Goal: Information Seeking & Learning: Compare options

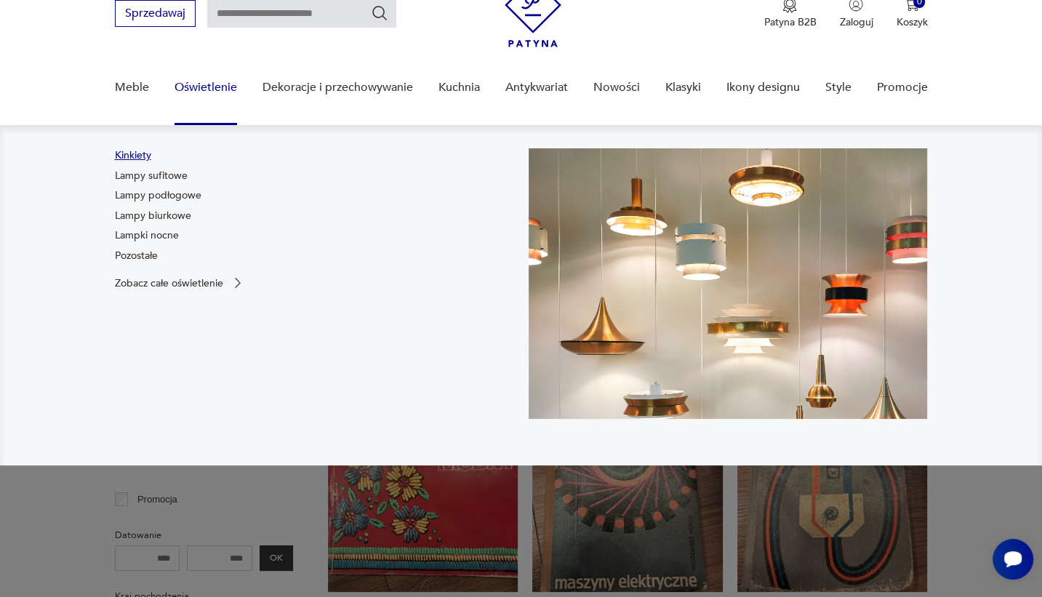
click at [132, 157] on link "Kinkiety" at bounding box center [133, 155] width 36 height 15
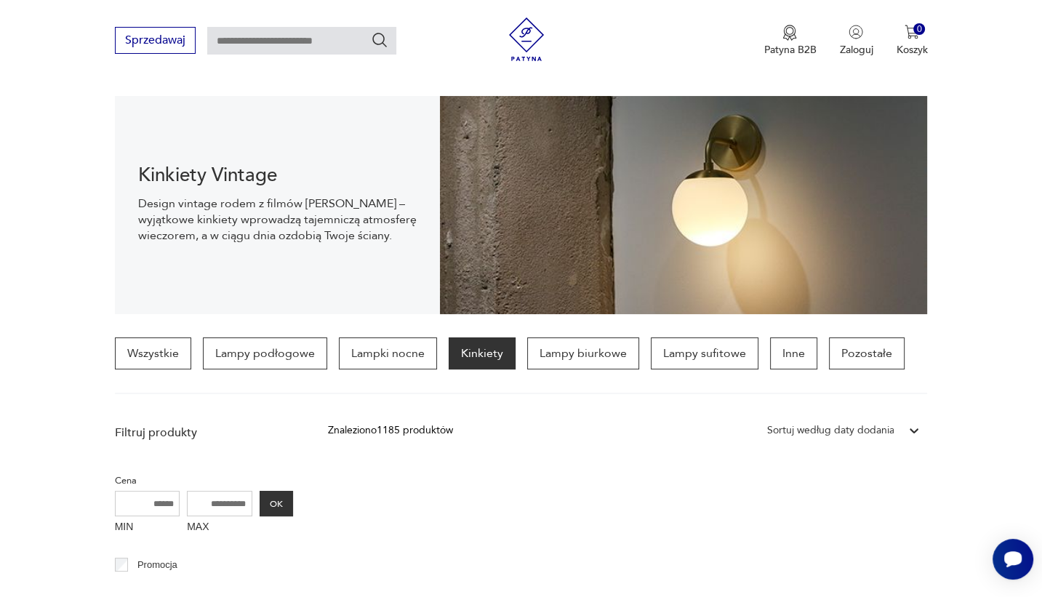
scroll to position [362, 0]
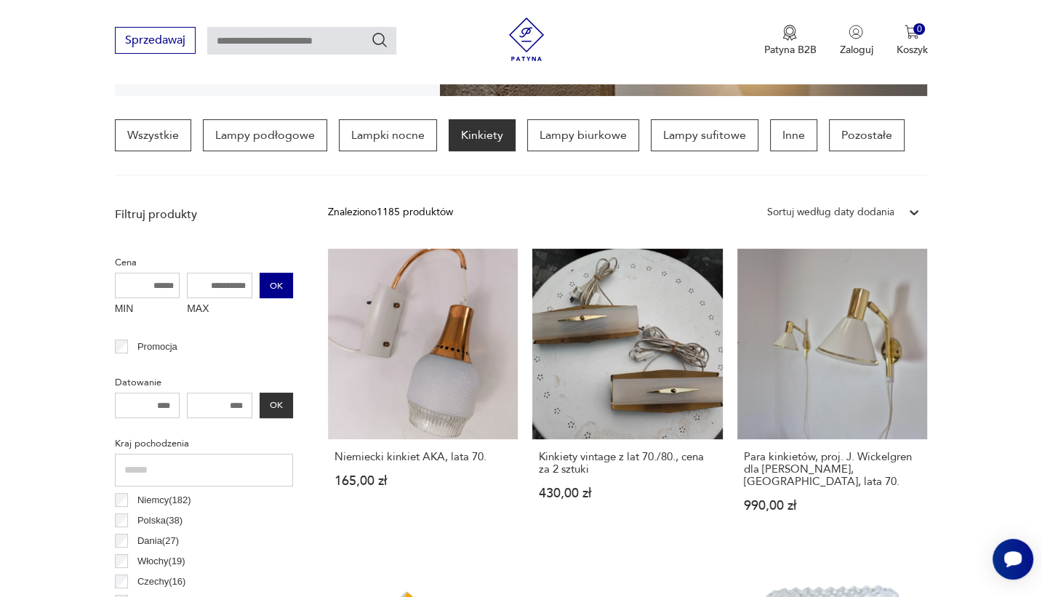
click at [276, 280] on button "OK" at bounding box center [276, 285] width 33 height 25
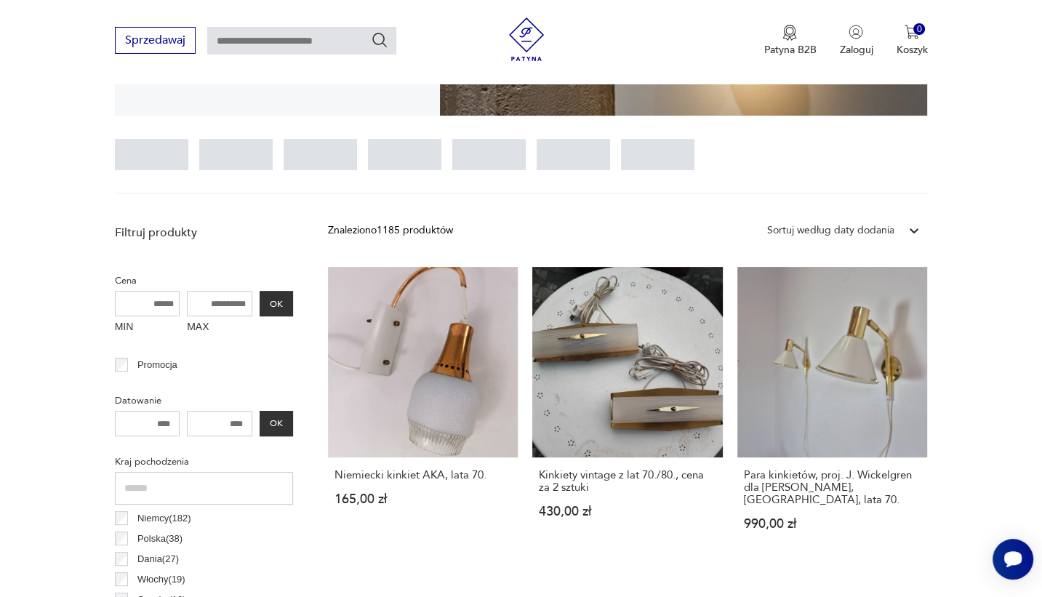
click at [204, 302] on input "MAX" at bounding box center [219, 303] width 65 height 25
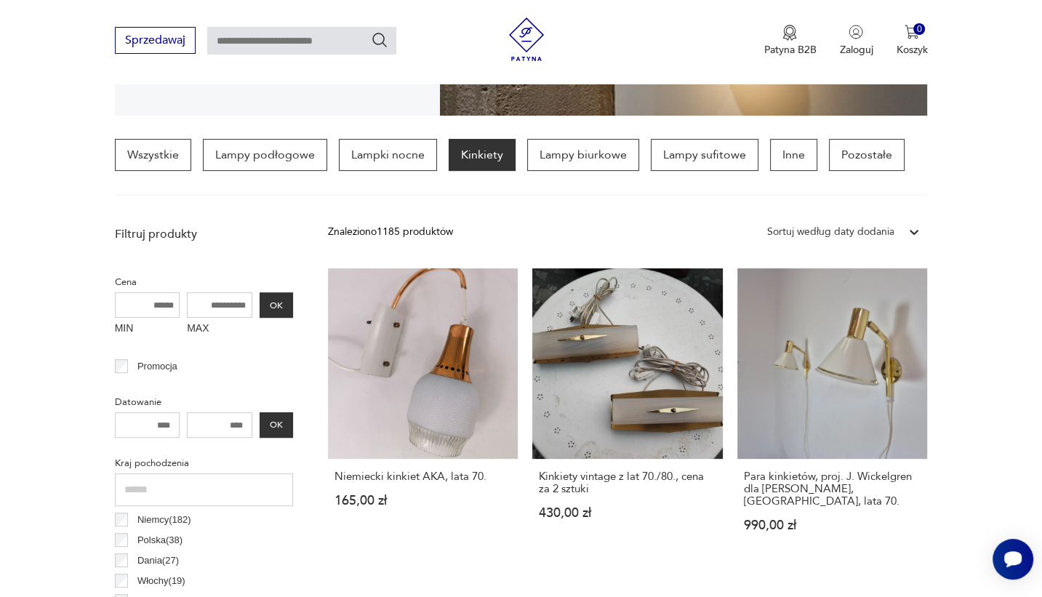
drag, startPoint x: 211, startPoint y: 303, endPoint x: 198, endPoint y: 303, distance: 12.4
click at [198, 303] on input "MAX" at bounding box center [219, 304] width 65 height 25
drag, startPoint x: 206, startPoint y: 306, endPoint x: 192, endPoint y: 319, distance: 19.0
click at [204, 306] on input "MAX" at bounding box center [219, 304] width 65 height 25
drag, startPoint x: 201, startPoint y: 303, endPoint x: 241, endPoint y: 308, distance: 40.3
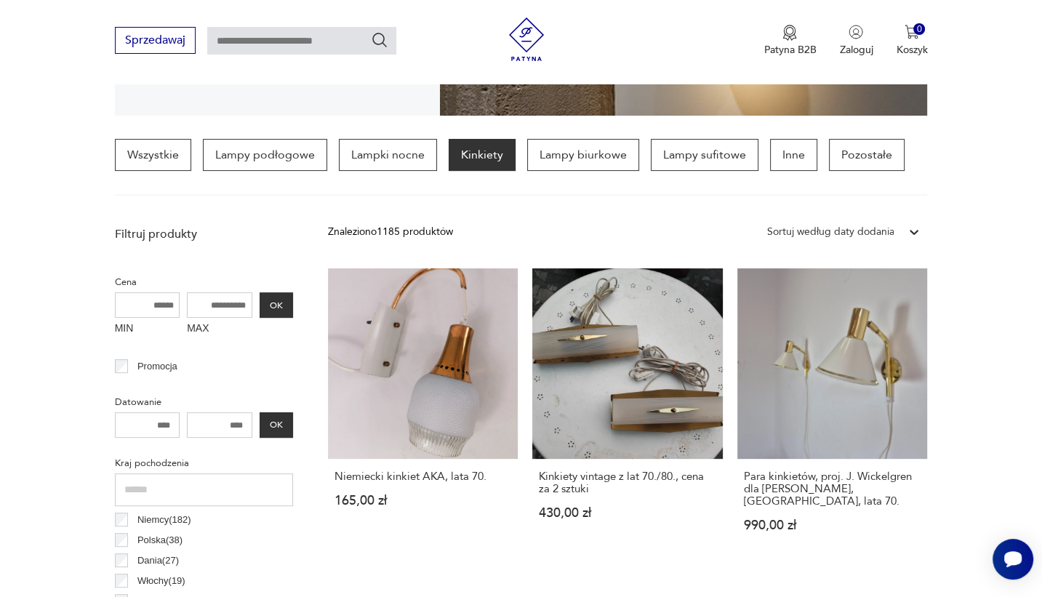
click at [241, 308] on input "MAX" at bounding box center [219, 304] width 65 height 25
click at [275, 306] on button "OK" at bounding box center [276, 304] width 33 height 25
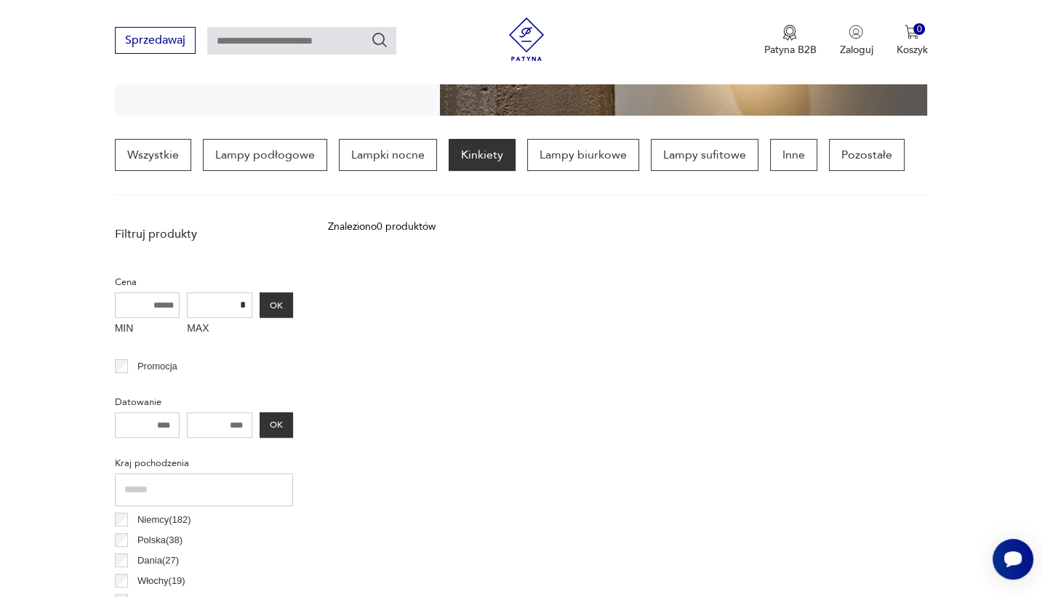
click at [245, 303] on input "*" at bounding box center [219, 304] width 65 height 25
type input "****"
click at [275, 308] on button "OK" at bounding box center [276, 304] width 33 height 25
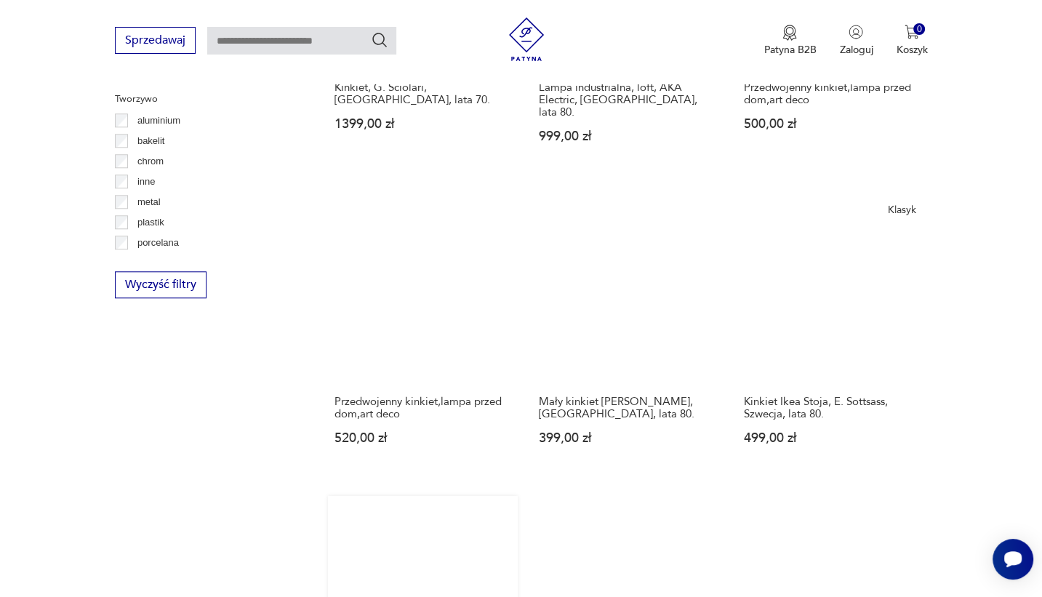
scroll to position [1506, 0]
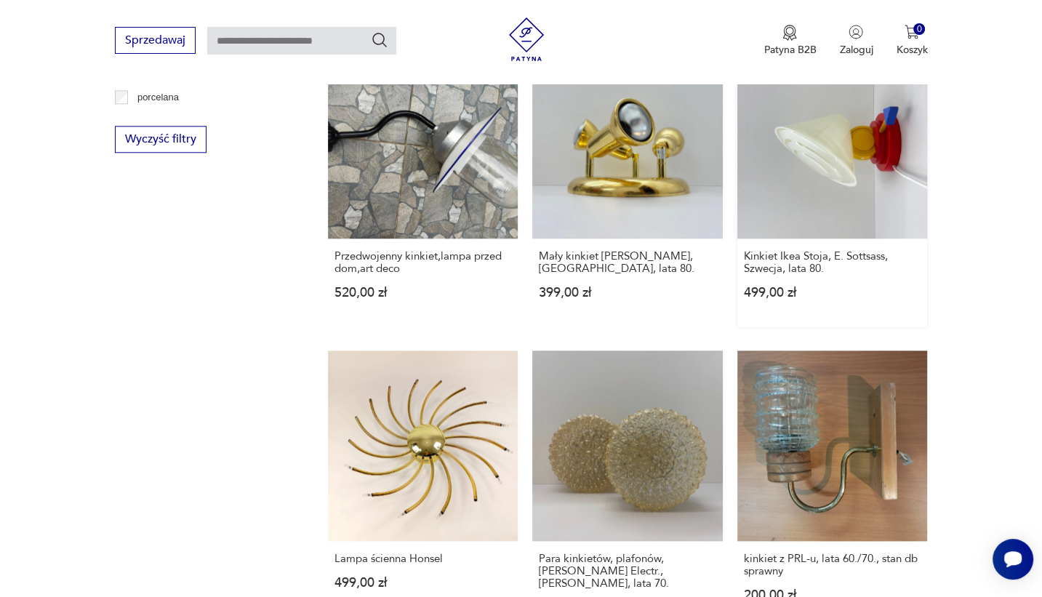
click at [822, 193] on link "Klasyk Kinkiet Ikea Stoja, E. Sottsass, Szwecja, lata 80. 499,00 zł" at bounding box center [832, 188] width 190 height 279
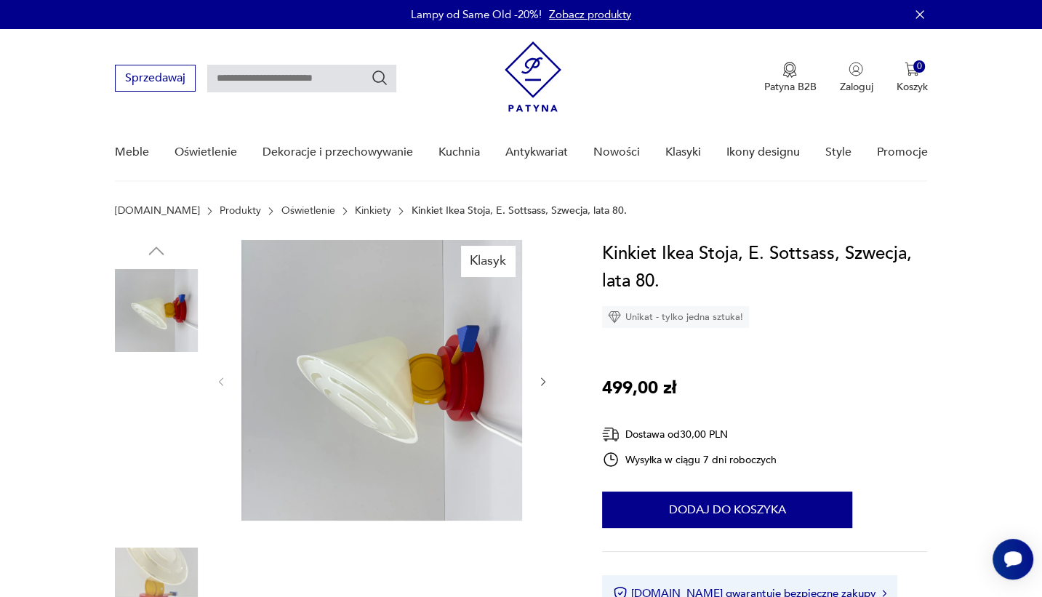
click at [148, 406] on img at bounding box center [156, 403] width 83 height 83
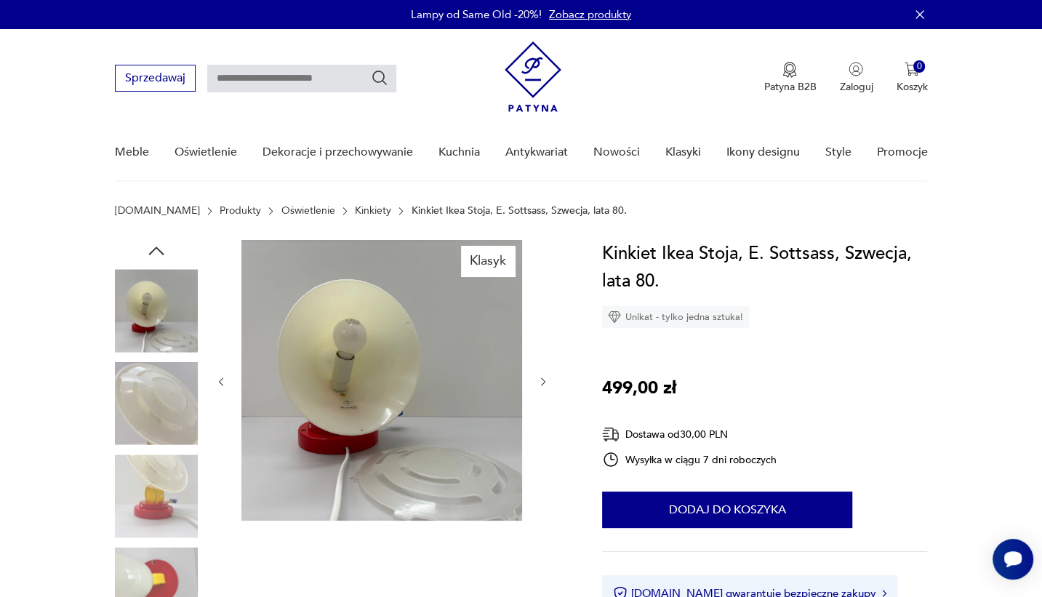
click at [138, 421] on img at bounding box center [156, 403] width 83 height 83
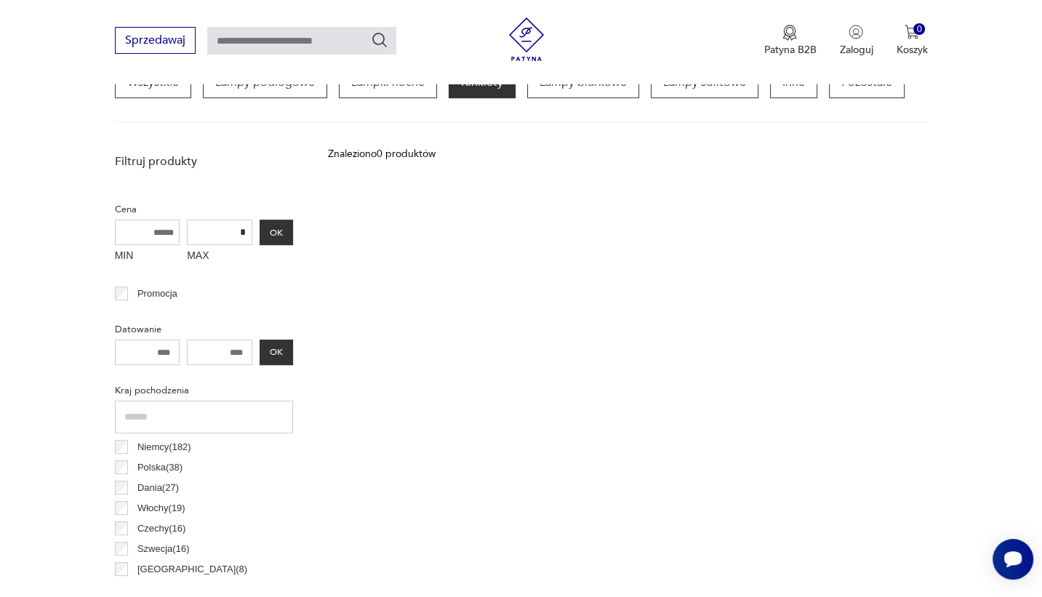
scroll to position [342, 0]
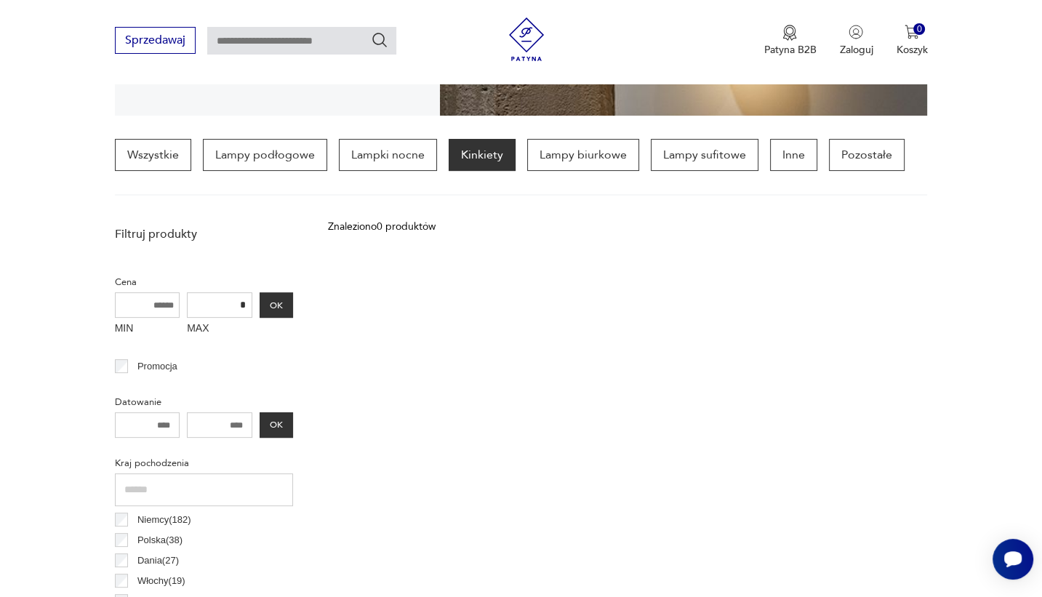
click at [247, 309] on input "*" at bounding box center [219, 304] width 65 height 25
type input "****"
click at [265, 310] on button "OK" at bounding box center [276, 304] width 33 height 25
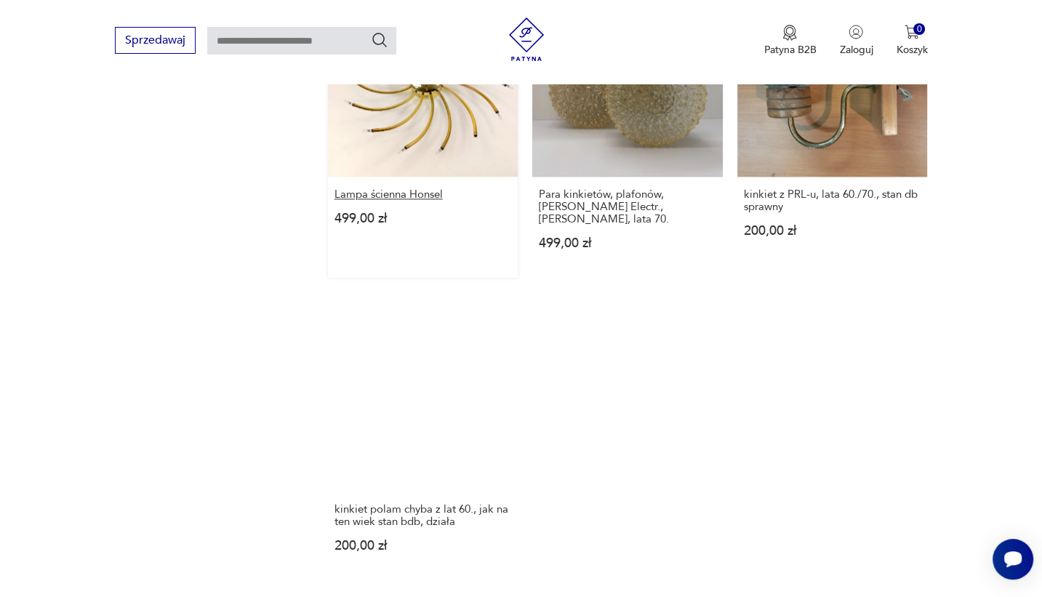
scroll to position [2015, 0]
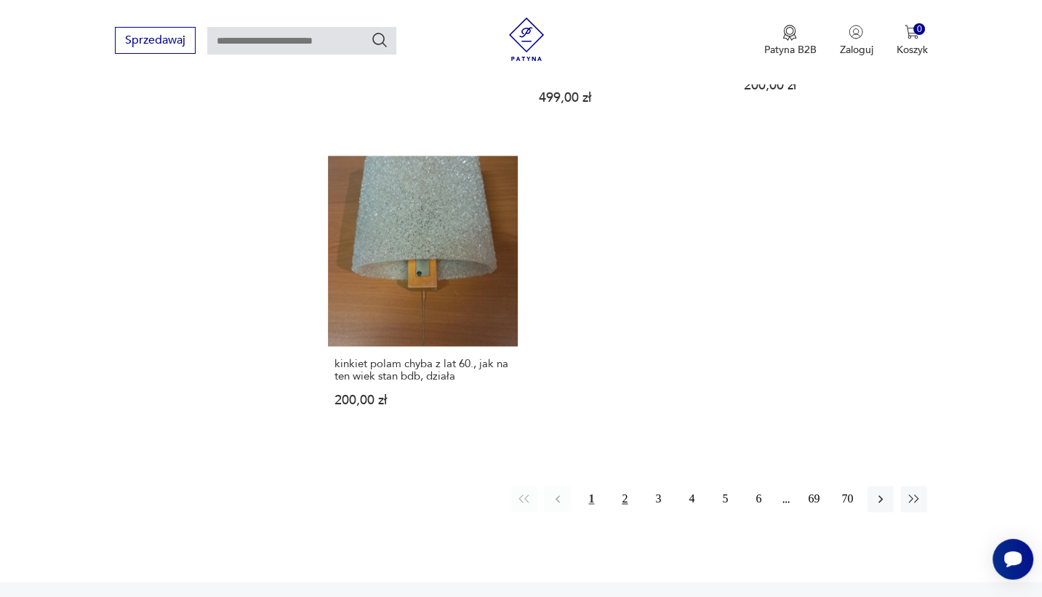
click at [628, 486] on button "2" at bounding box center [624, 499] width 26 height 26
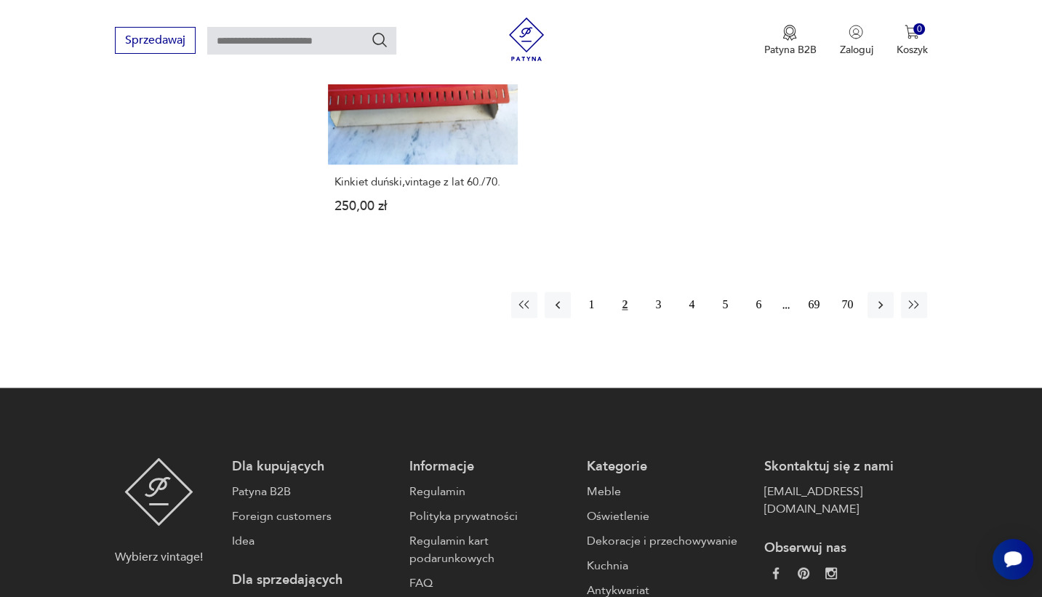
scroll to position [2233, 0]
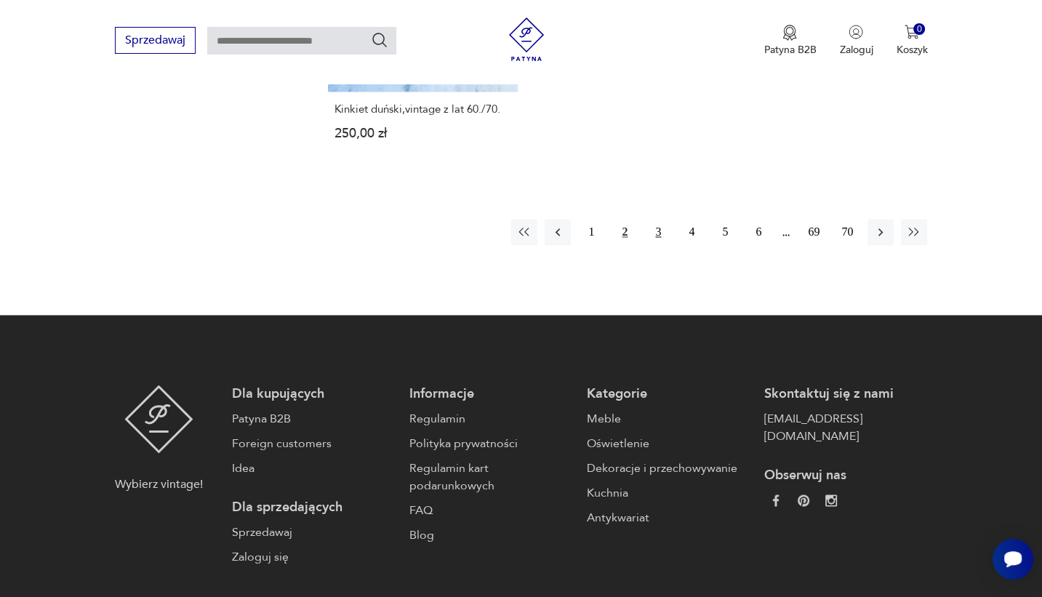
click at [660, 225] on button "3" at bounding box center [658, 232] width 26 height 26
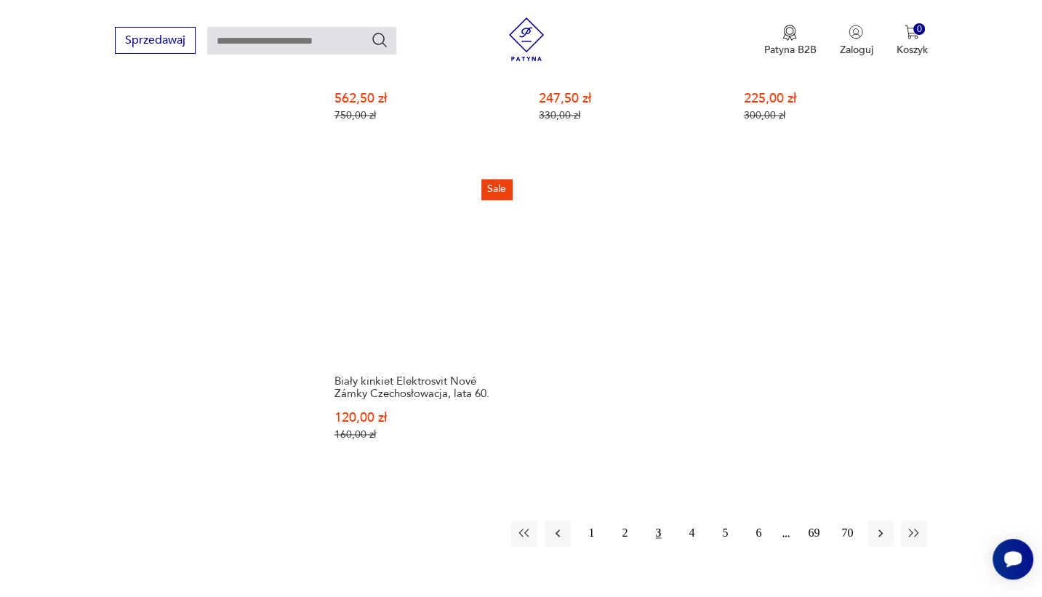
scroll to position [2087, 0]
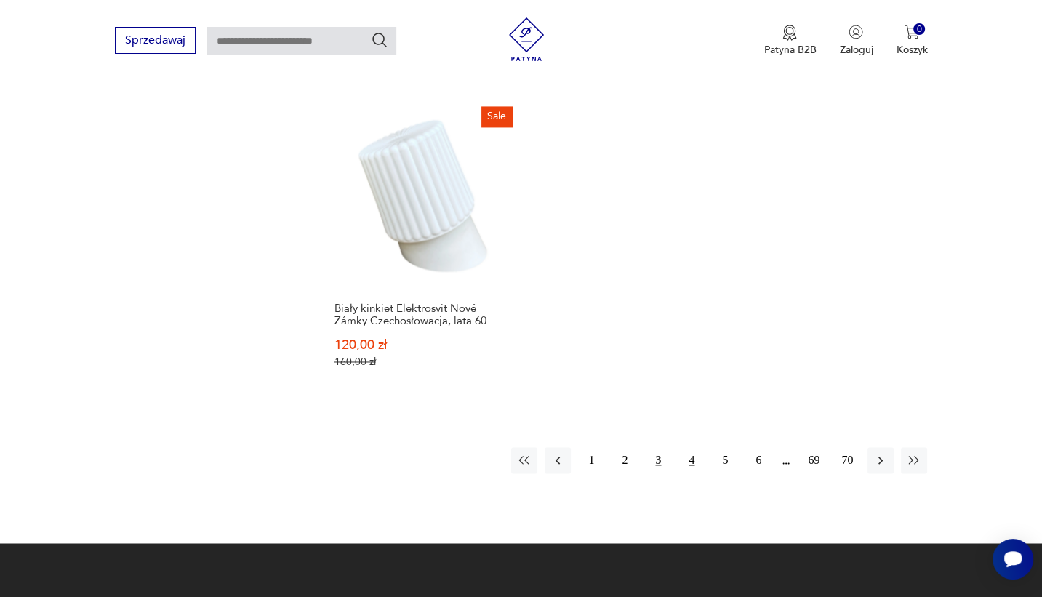
click at [694, 449] on button "4" at bounding box center [691, 460] width 26 height 26
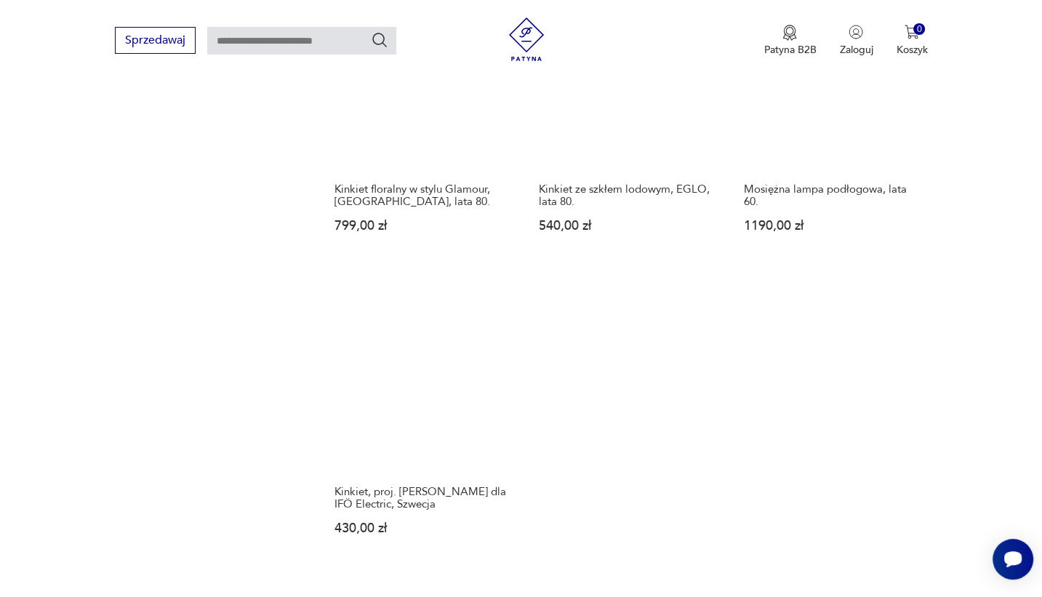
scroll to position [2087, 0]
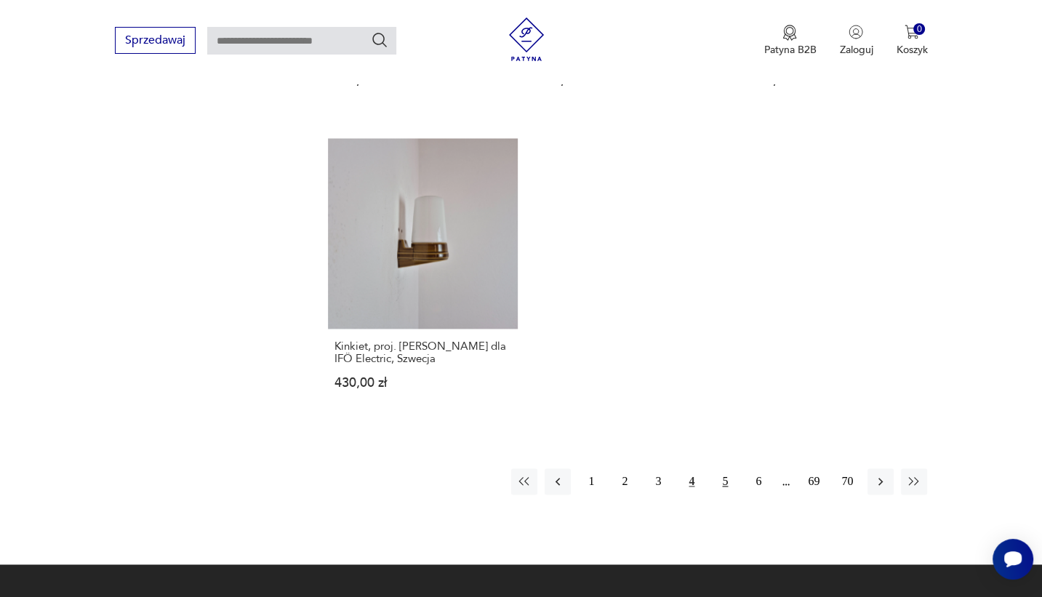
click at [724, 468] on button "5" at bounding box center [725, 481] width 26 height 26
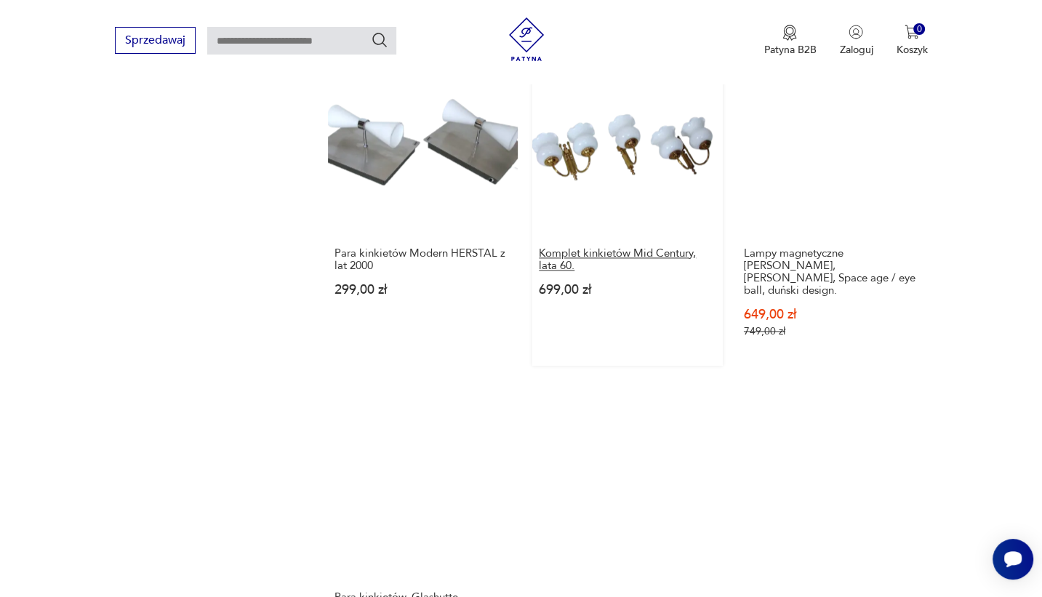
scroll to position [2015, 0]
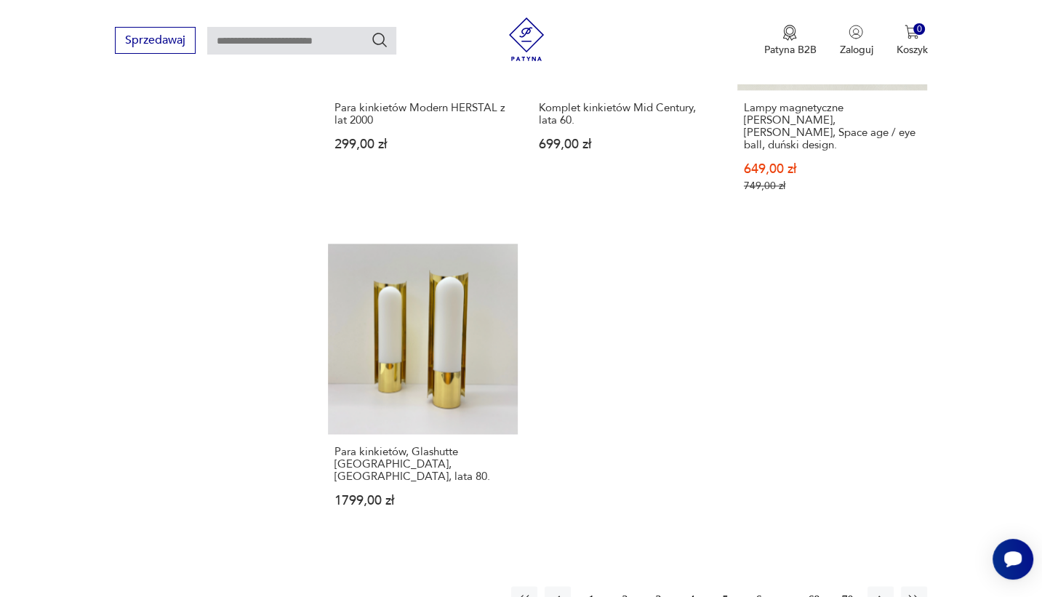
click at [756, 586] on button "6" at bounding box center [758, 599] width 26 height 26
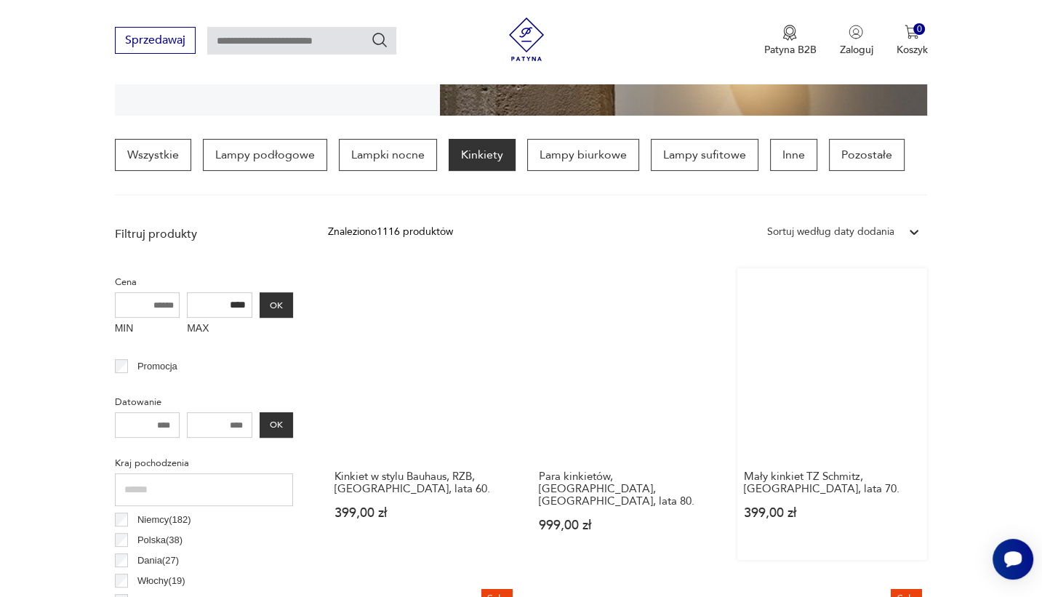
scroll to position [488, 0]
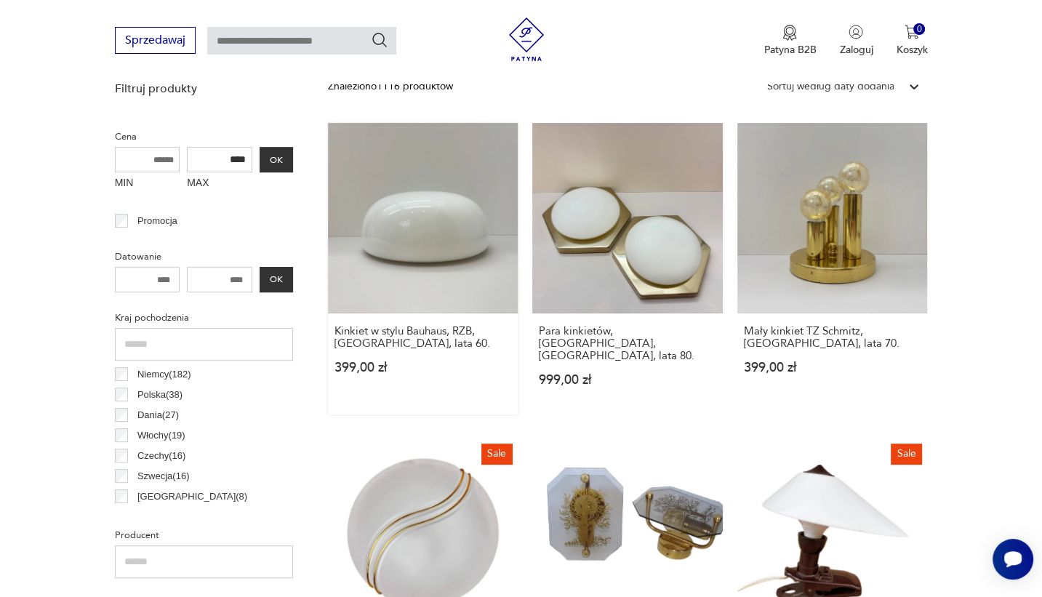
click at [437, 240] on link "Kinkiet w stylu Bauhaus, RZB, Niemcy, lata 60. 399,00 zł" at bounding box center [423, 269] width 190 height 292
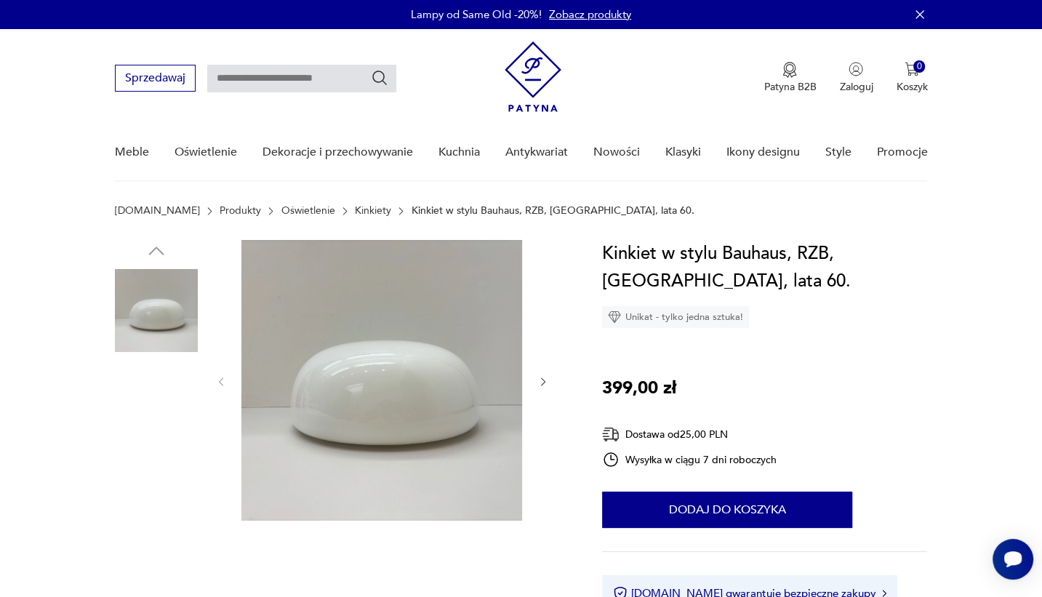
click at [153, 402] on img at bounding box center [156, 403] width 83 height 83
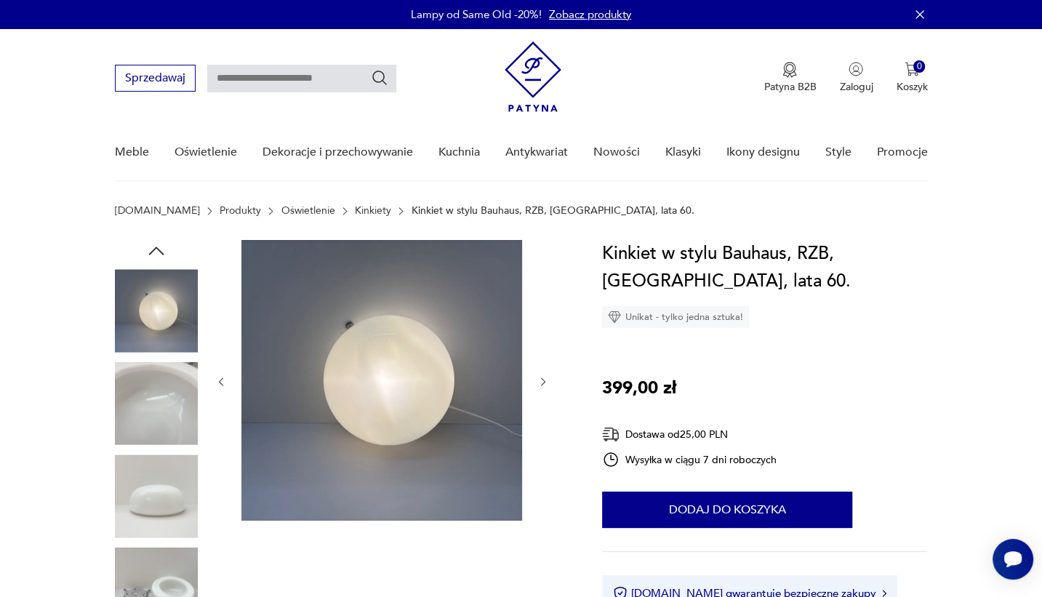
click at [127, 500] on img at bounding box center [156, 495] width 83 height 83
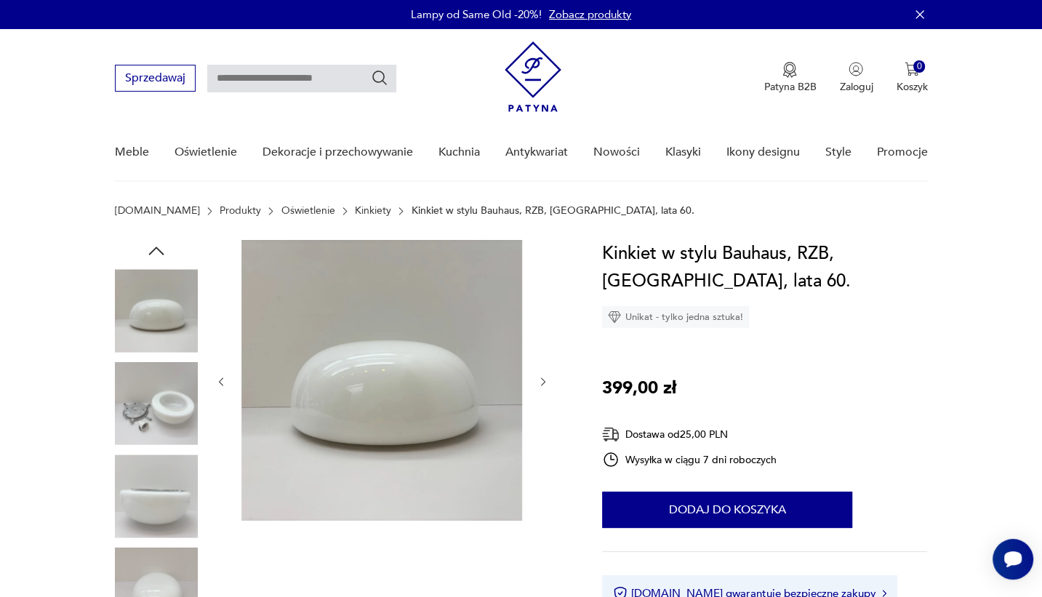
click at [134, 492] on img at bounding box center [156, 495] width 83 height 83
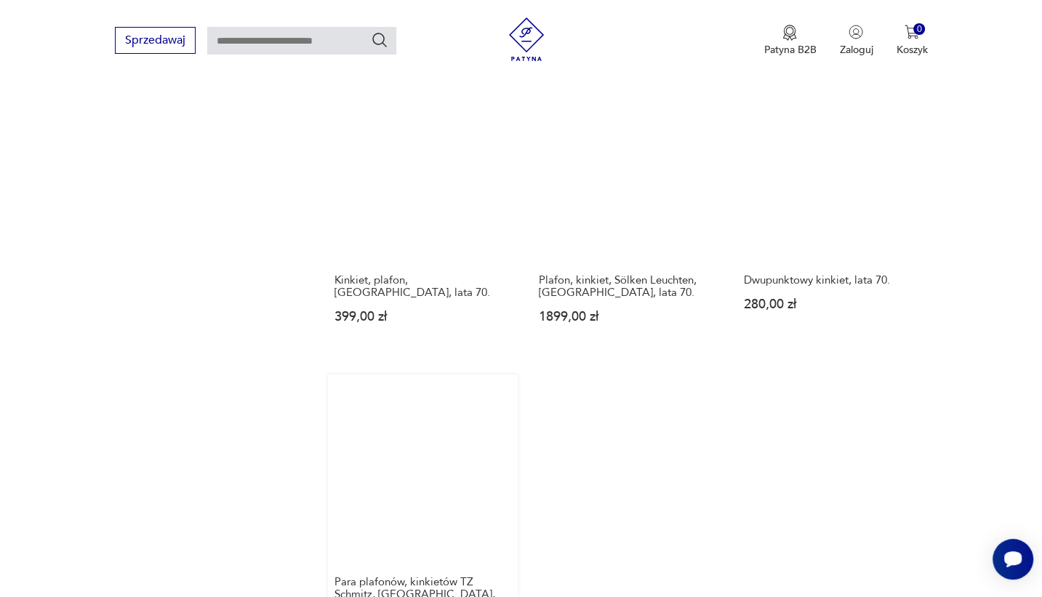
scroll to position [2036, 0]
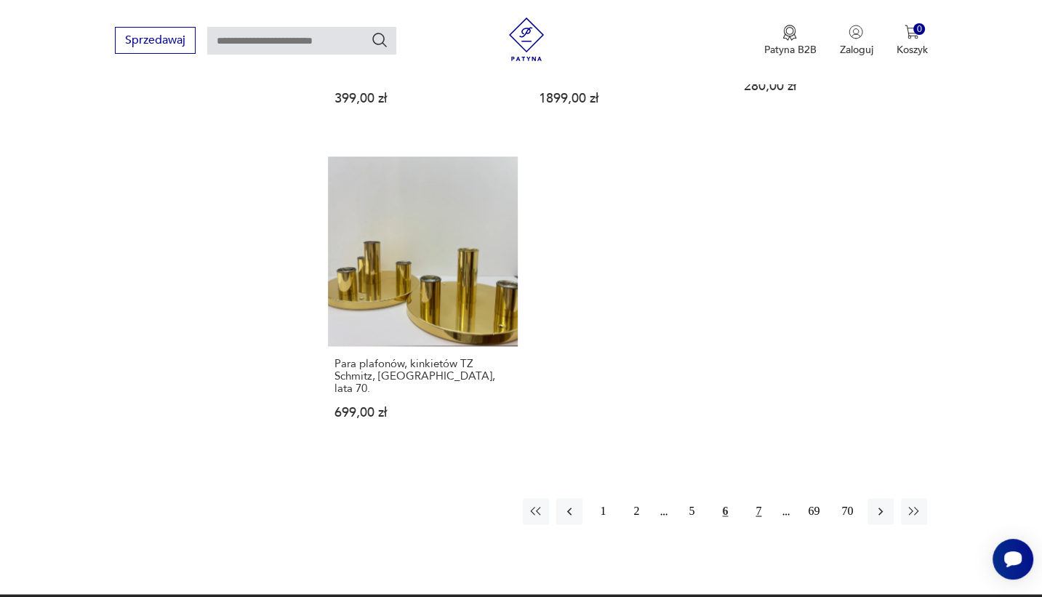
click at [757, 498] on button "7" at bounding box center [758, 511] width 26 height 26
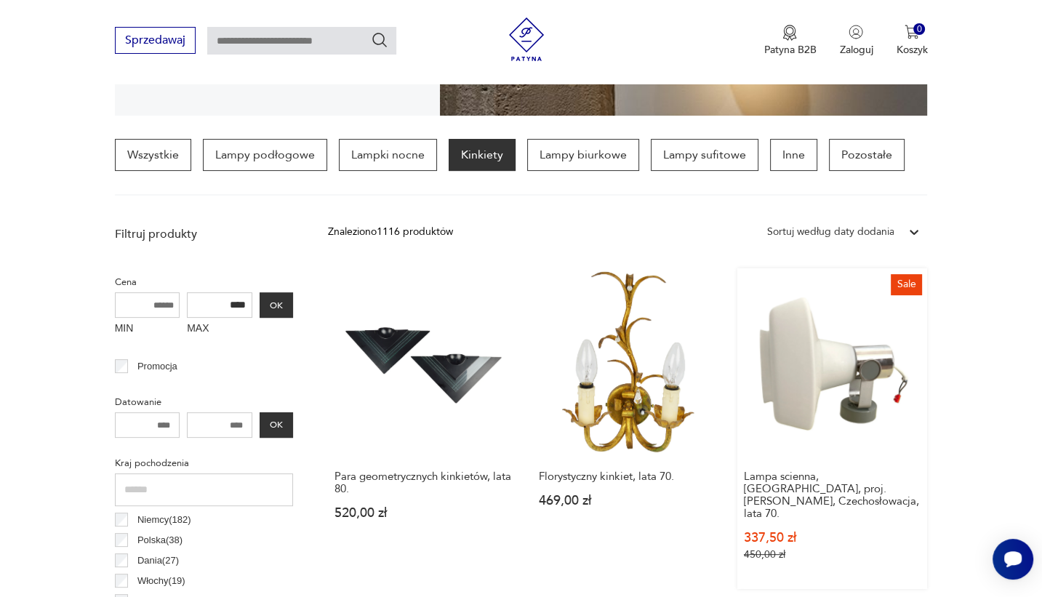
click at [795, 370] on link "Sale Lampa scienna, kinkiet, proj. Pavel Grus, Czechosłowacja, lata 70. 337,50 …" at bounding box center [832, 428] width 190 height 321
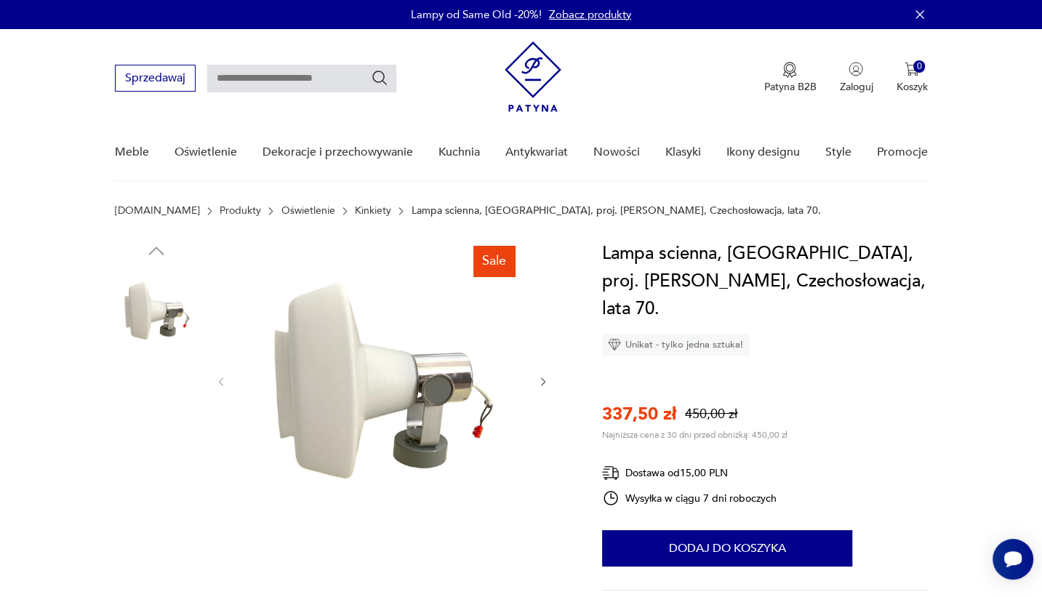
click at [162, 497] on img at bounding box center [156, 495] width 83 height 83
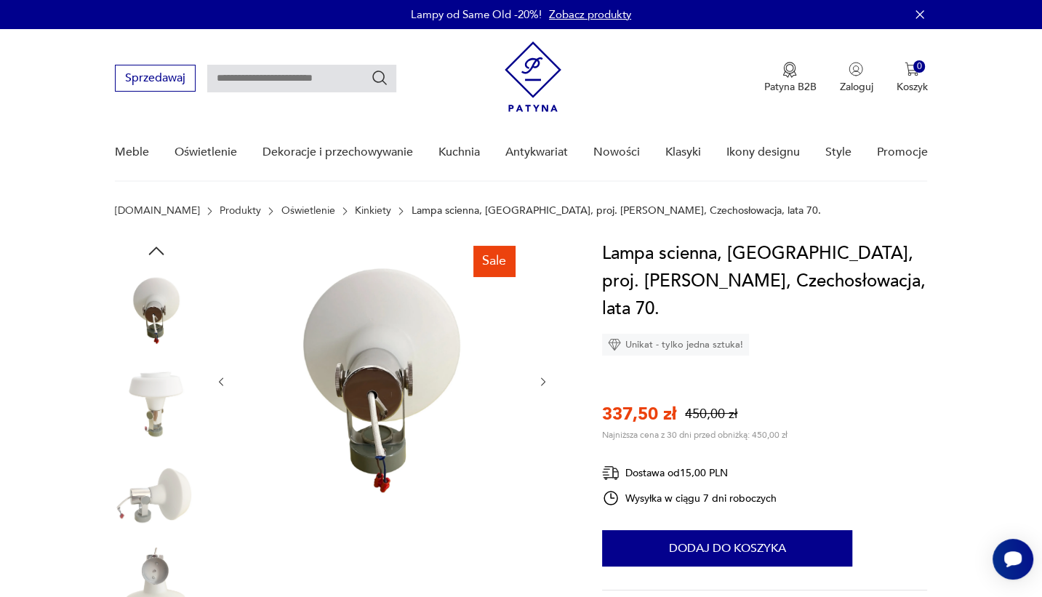
click at [153, 507] on img at bounding box center [156, 495] width 83 height 83
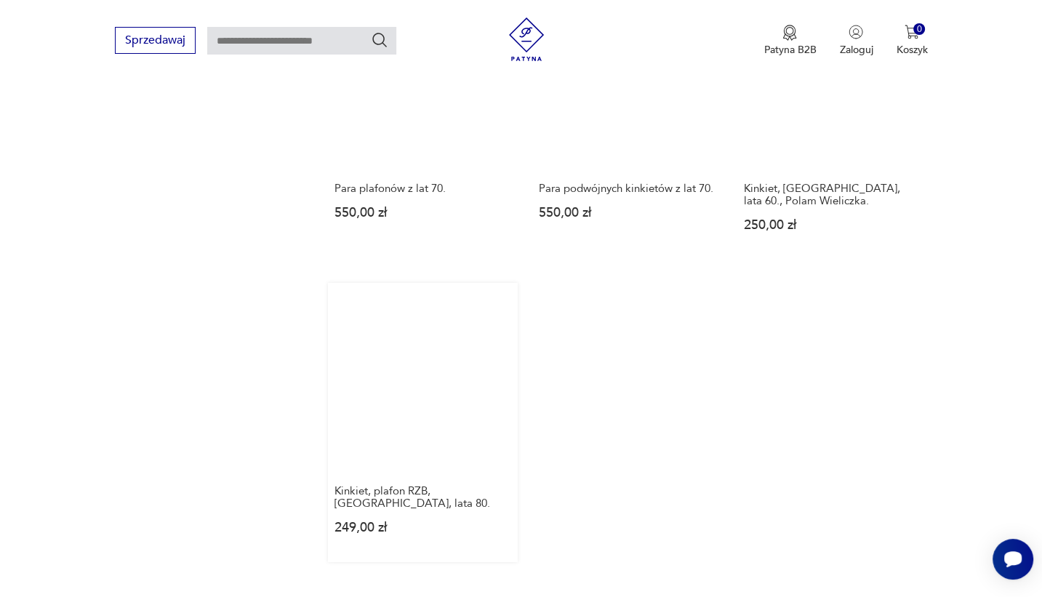
scroll to position [2181, 0]
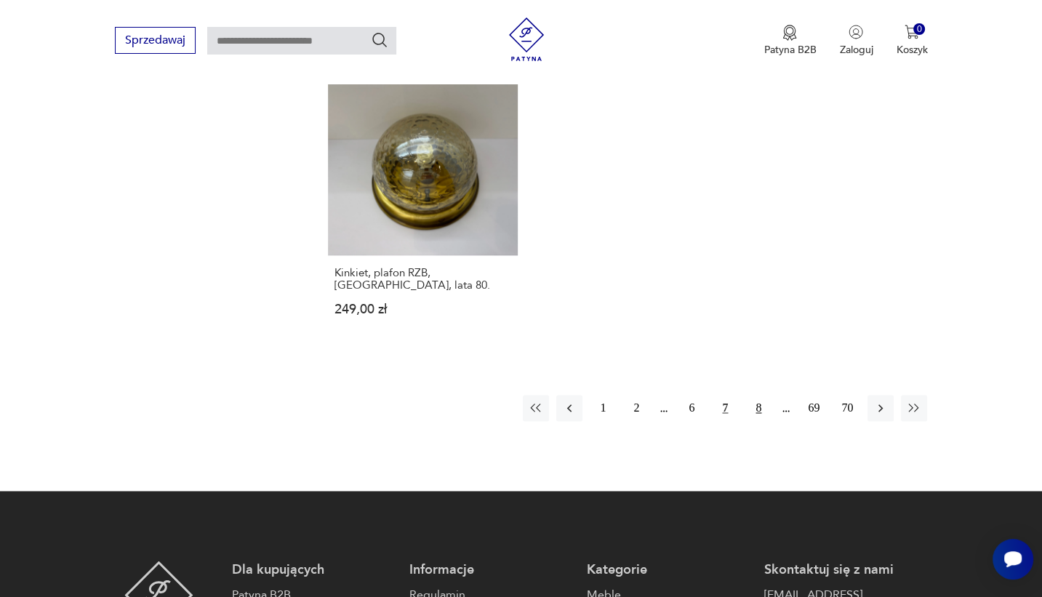
click at [759, 395] on button "8" at bounding box center [758, 408] width 26 height 26
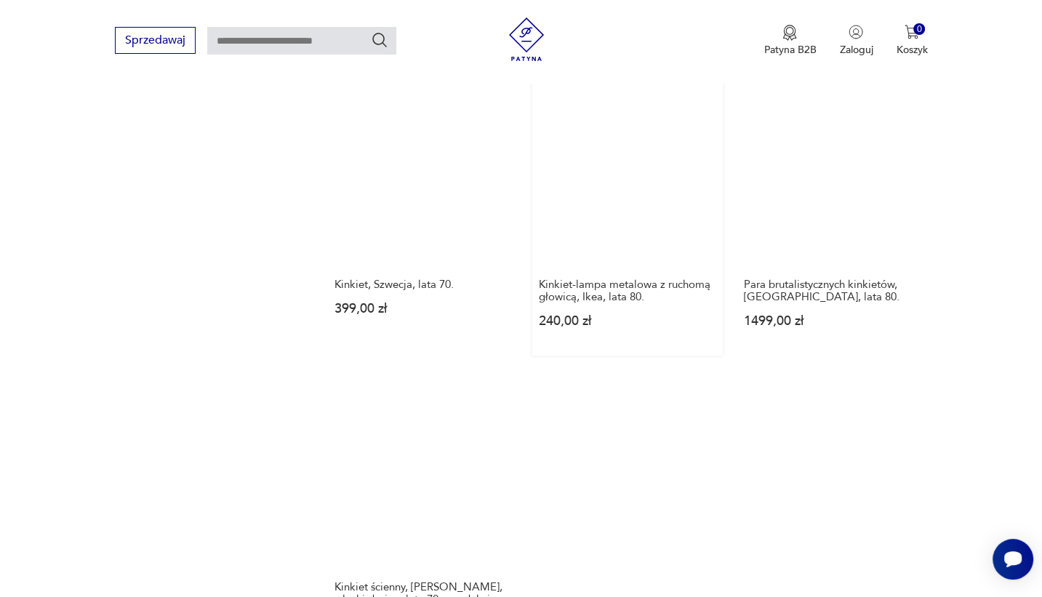
scroll to position [2087, 0]
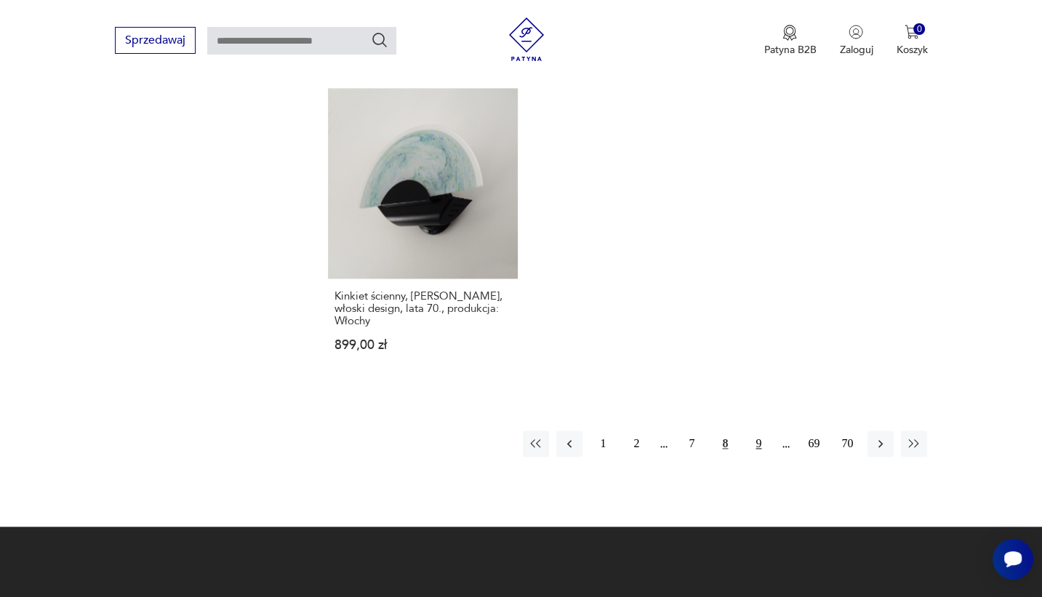
click at [755, 430] on button "9" at bounding box center [758, 443] width 26 height 26
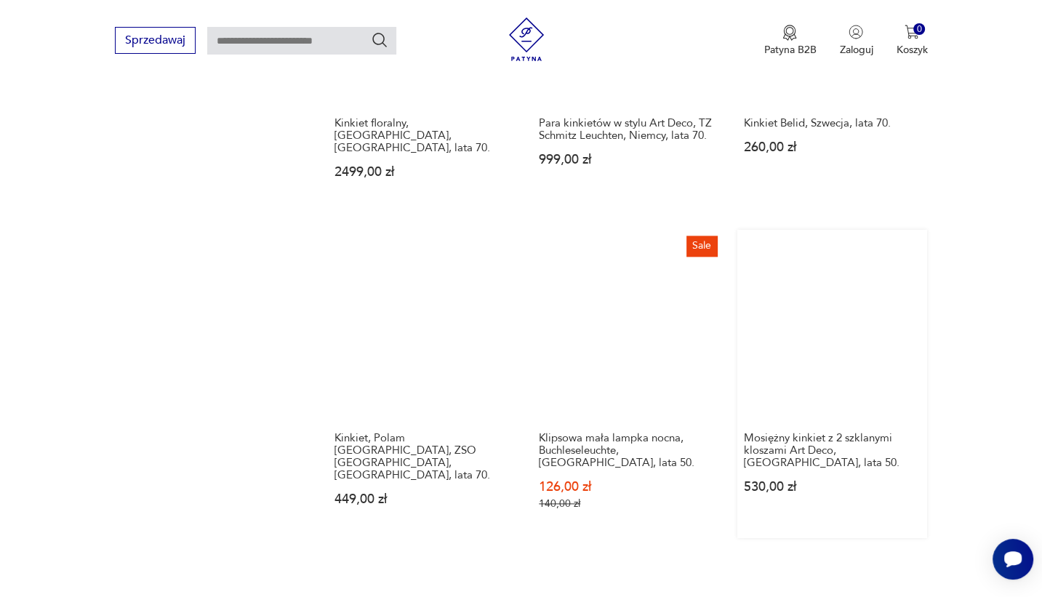
scroll to position [1942, 0]
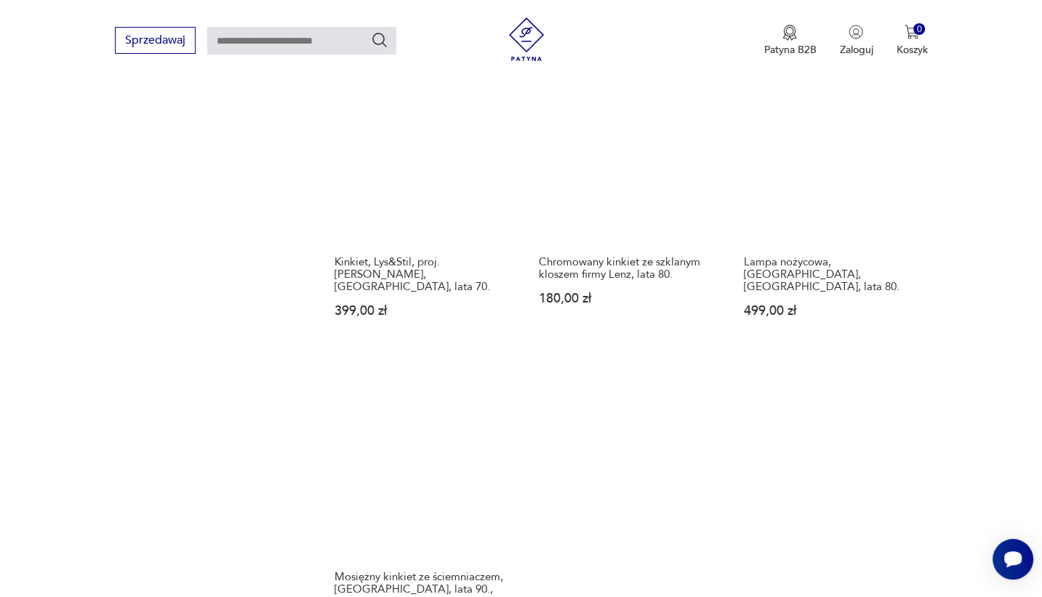
scroll to position [2160, 0]
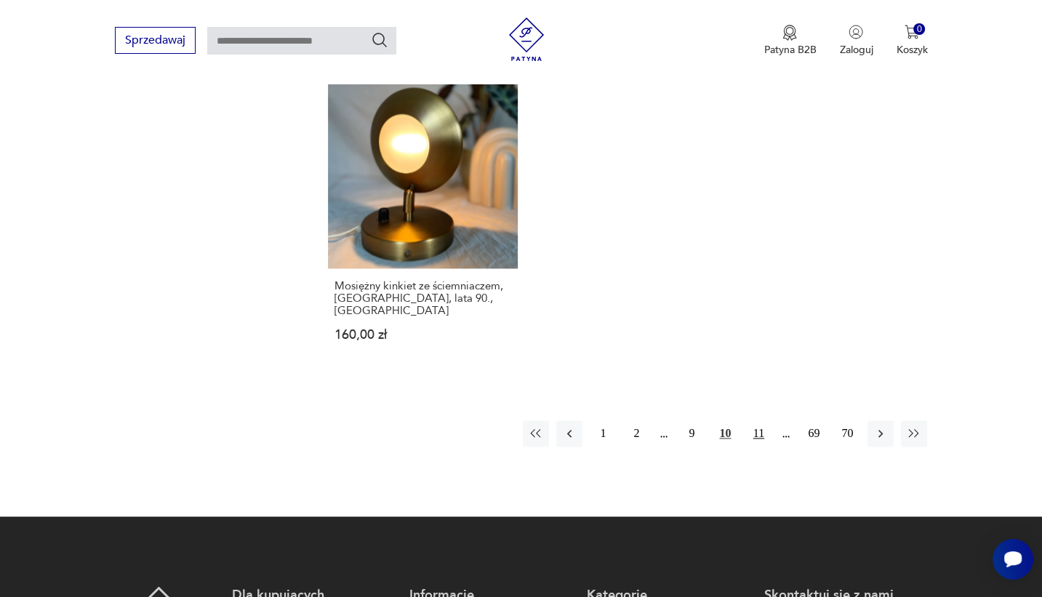
click at [762, 420] on button "11" at bounding box center [758, 433] width 26 height 26
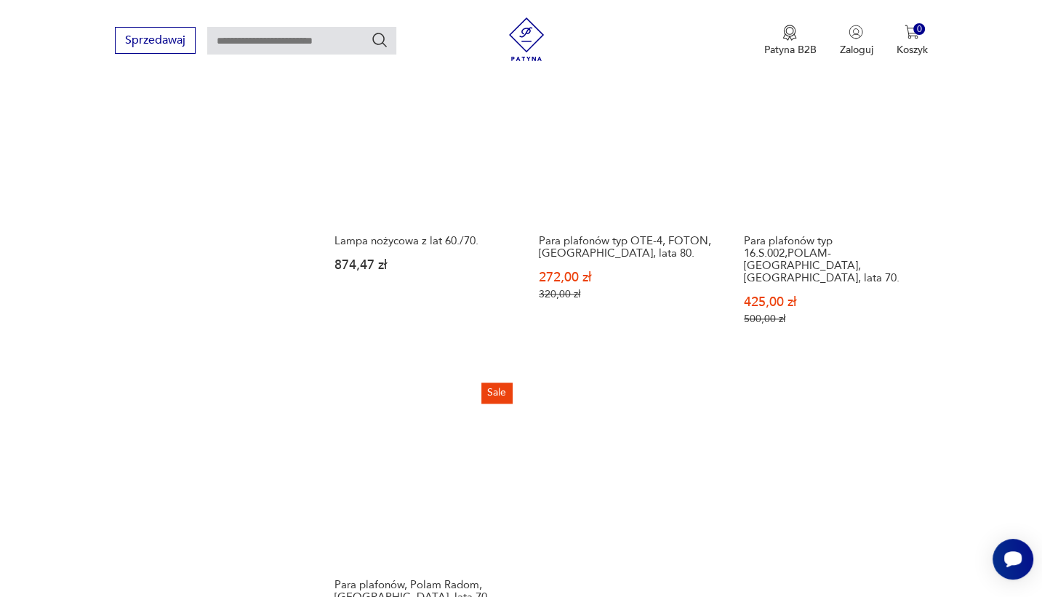
scroll to position [2160, 0]
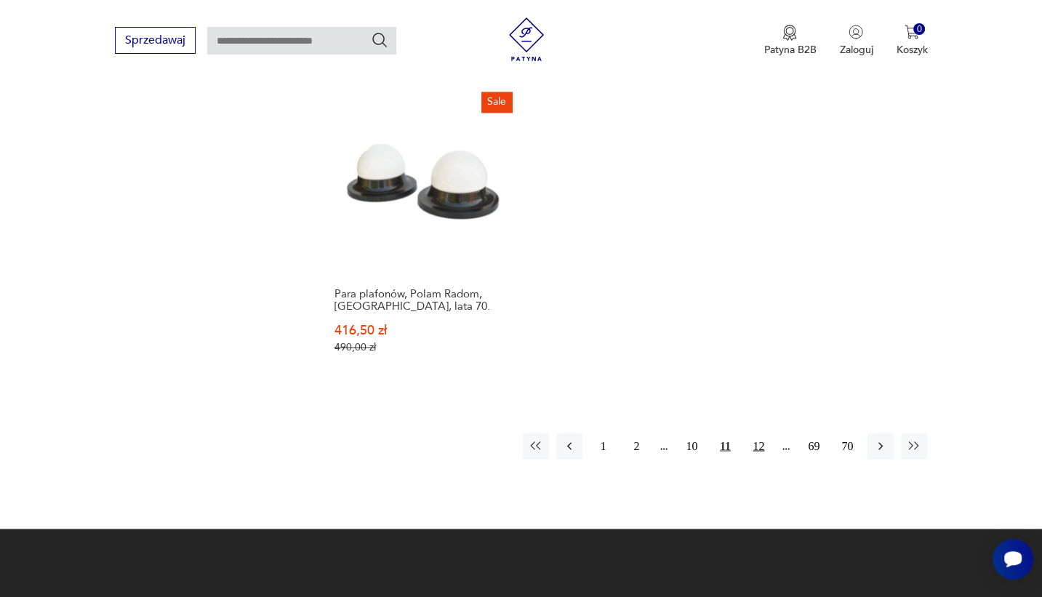
click at [766, 433] on button "12" at bounding box center [758, 446] width 26 height 26
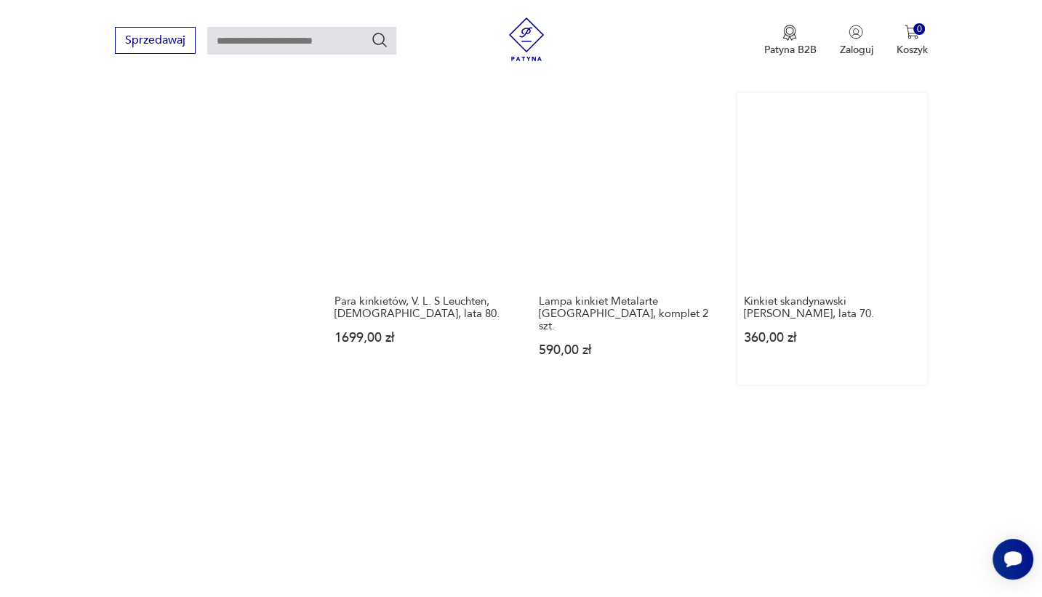
scroll to position [2015, 0]
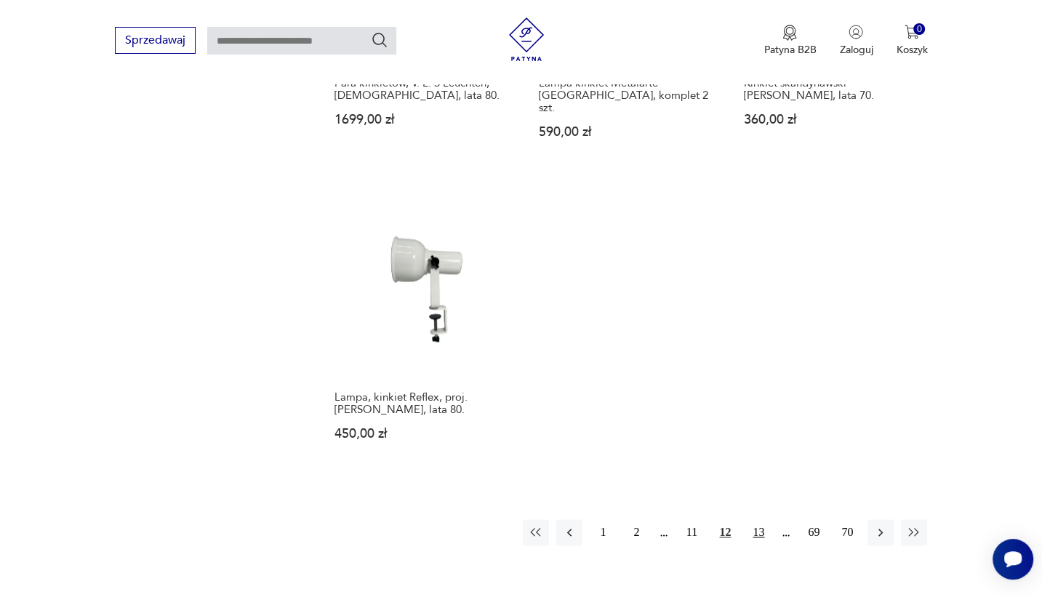
click at [756, 519] on button "13" at bounding box center [758, 532] width 26 height 26
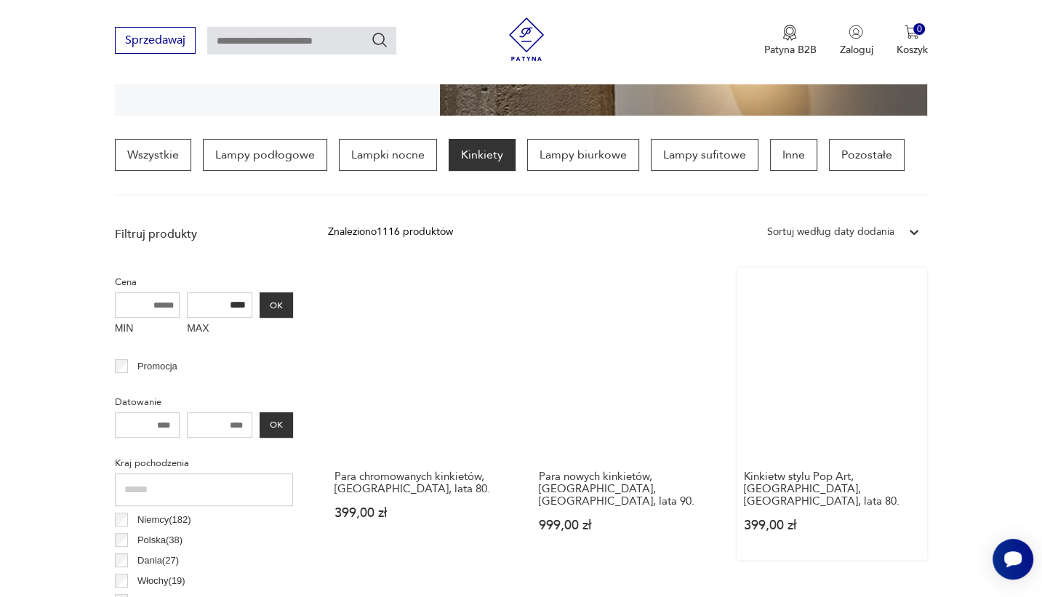
scroll to position [488, 0]
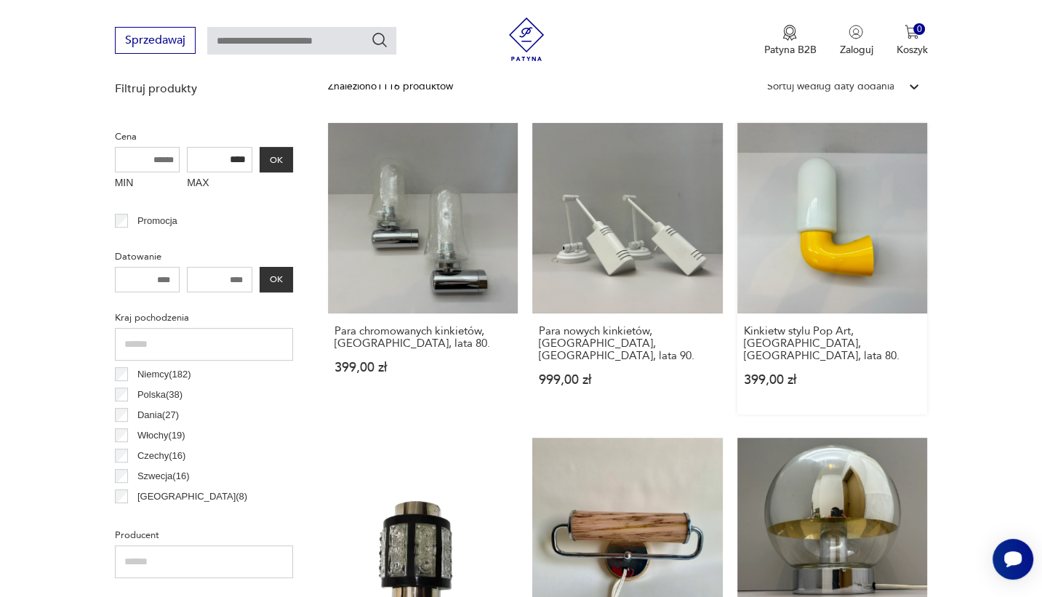
click at [831, 277] on link "Kinkietw stylu Pop Art, Dietsche, Niemcy, lata 80. 399,00 zł" at bounding box center [832, 269] width 190 height 292
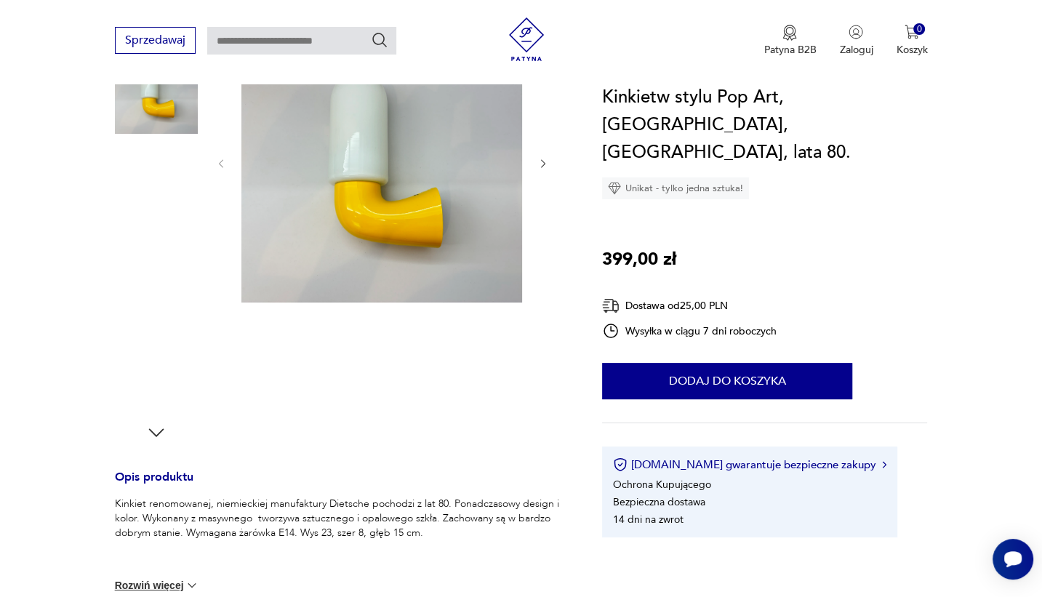
scroll to position [145, 0]
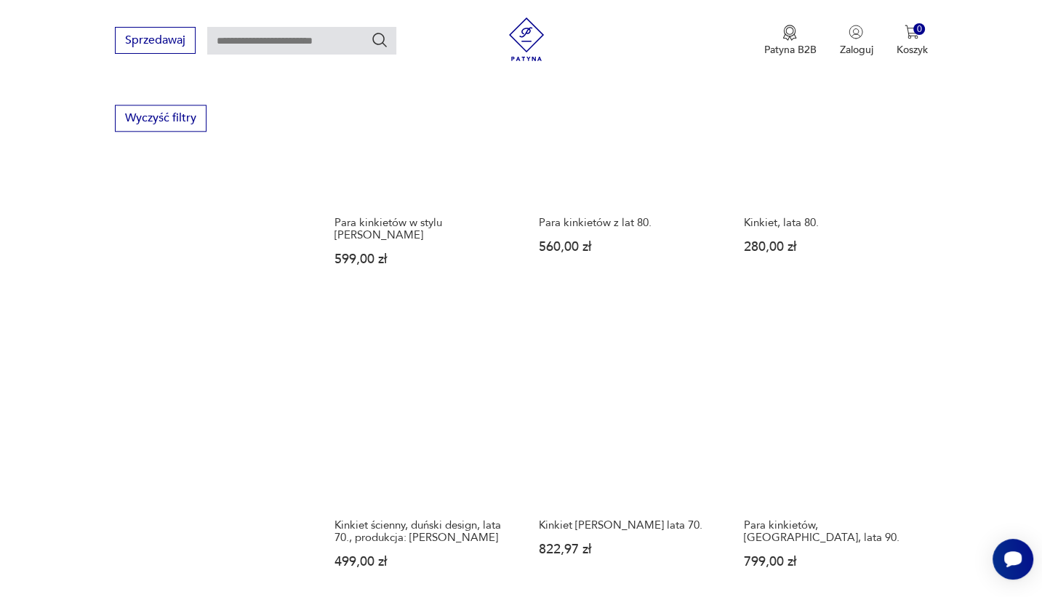
scroll to position [1818, 0]
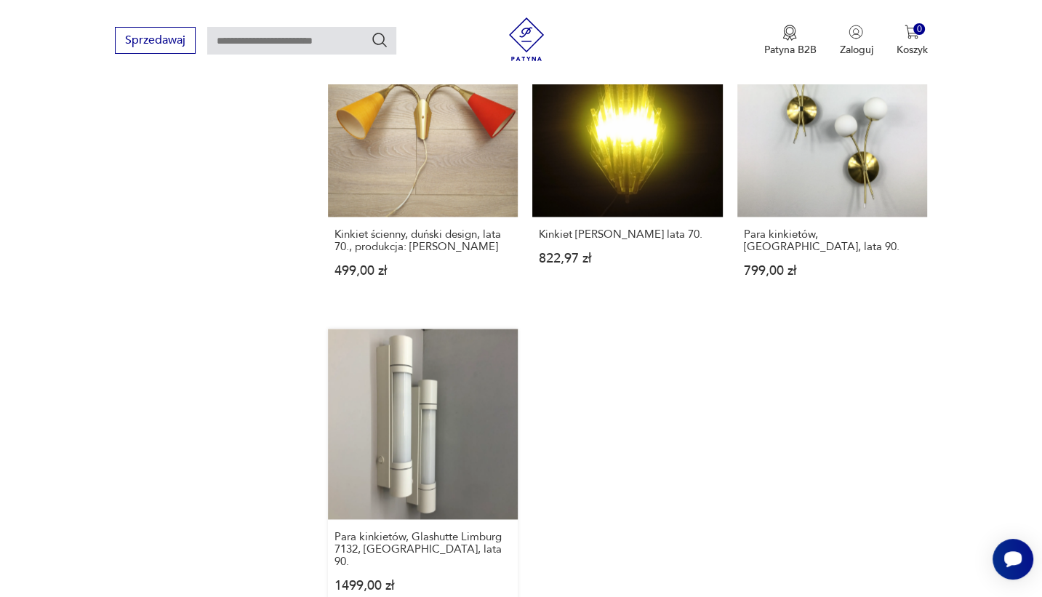
click at [406, 329] on link "Para kinkietów, Glashutte Limburg 7132, Niemcy, lata 90. 1499,00 zł" at bounding box center [423, 475] width 190 height 292
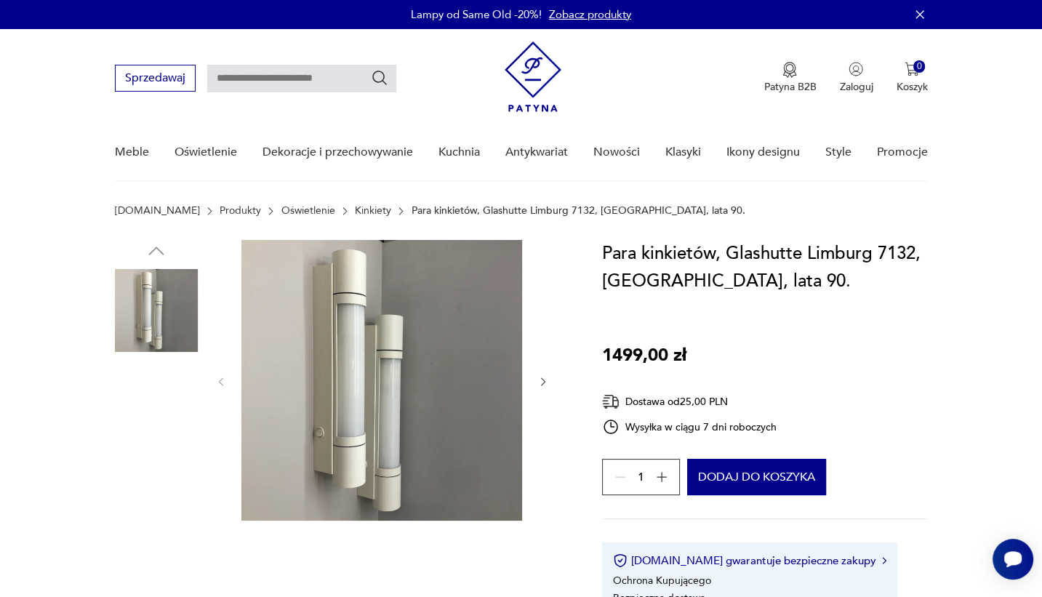
click at [175, 484] on img at bounding box center [156, 495] width 83 height 83
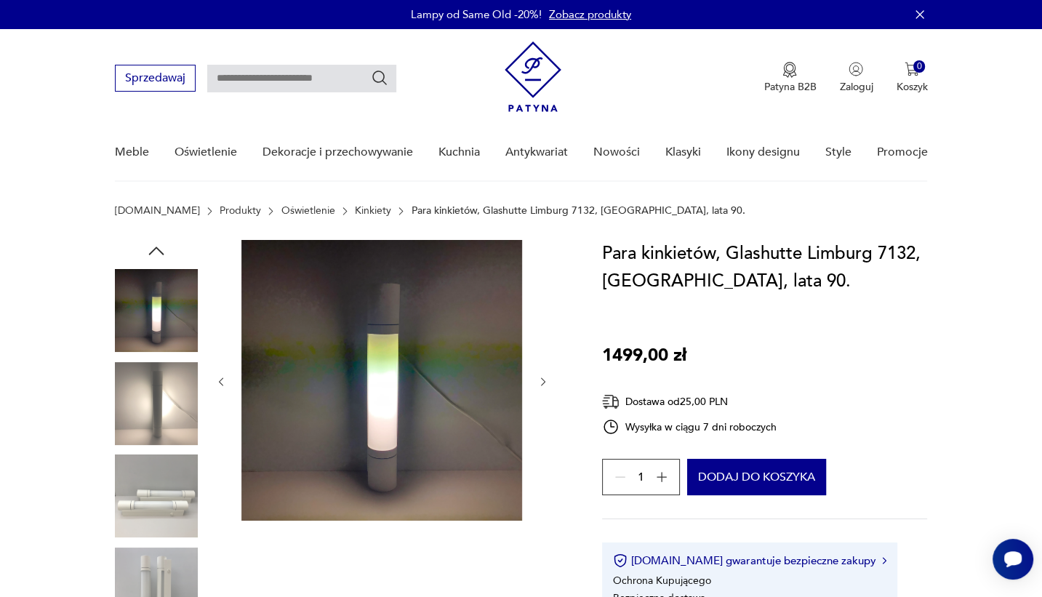
click at [171, 523] on img at bounding box center [156, 495] width 83 height 83
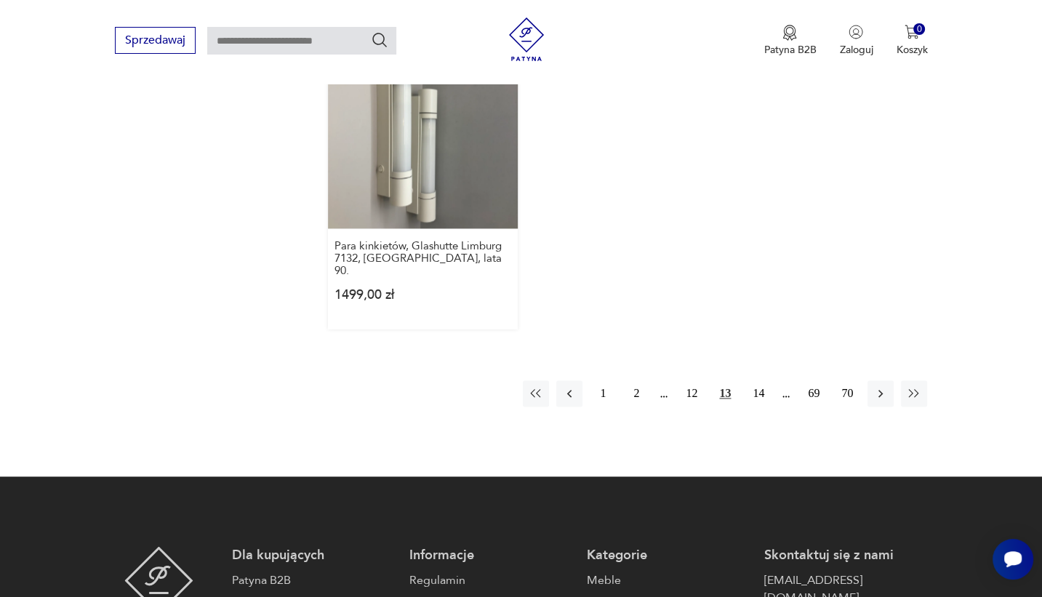
scroll to position [2181, 0]
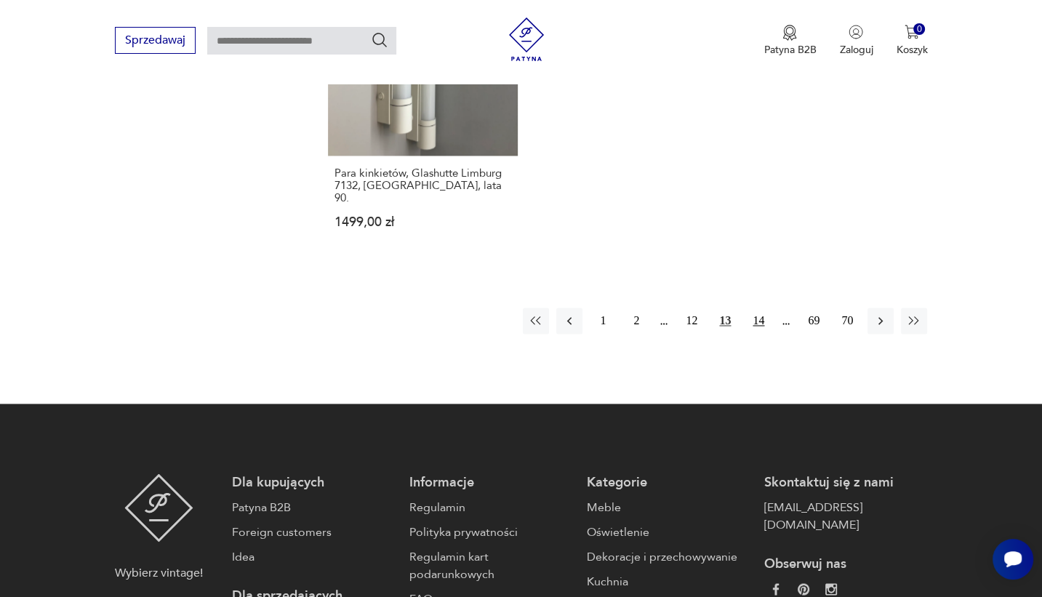
click at [759, 308] on button "14" at bounding box center [758, 321] width 26 height 26
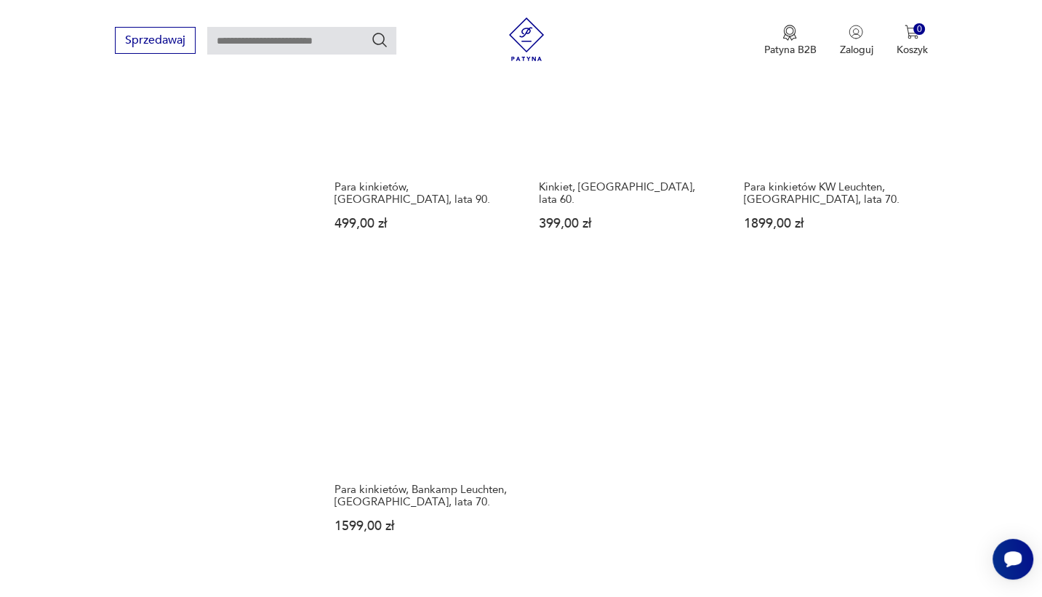
scroll to position [2160, 0]
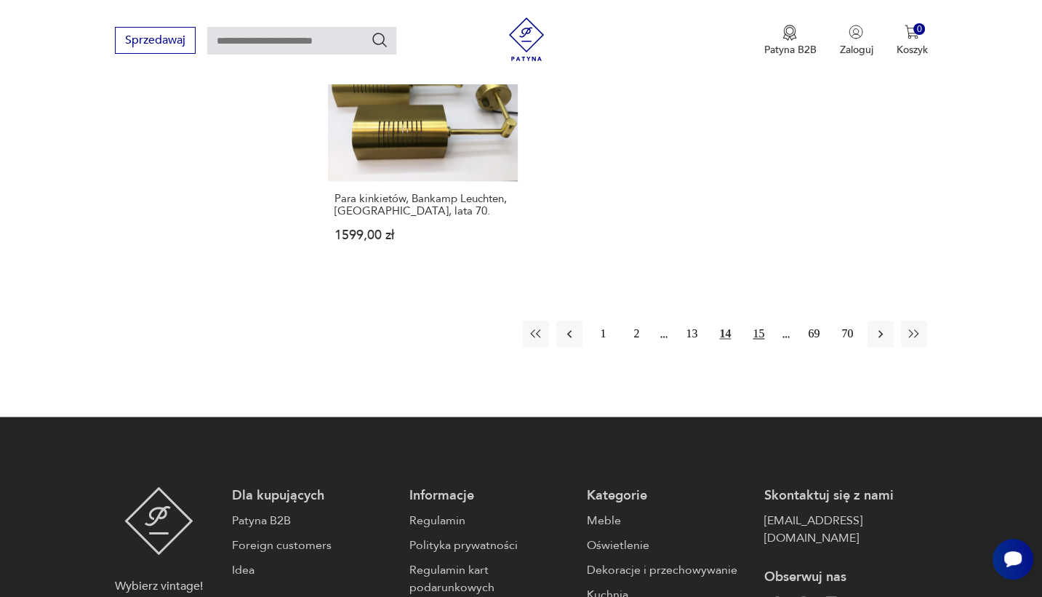
click at [763, 321] on button "15" at bounding box center [758, 334] width 26 height 26
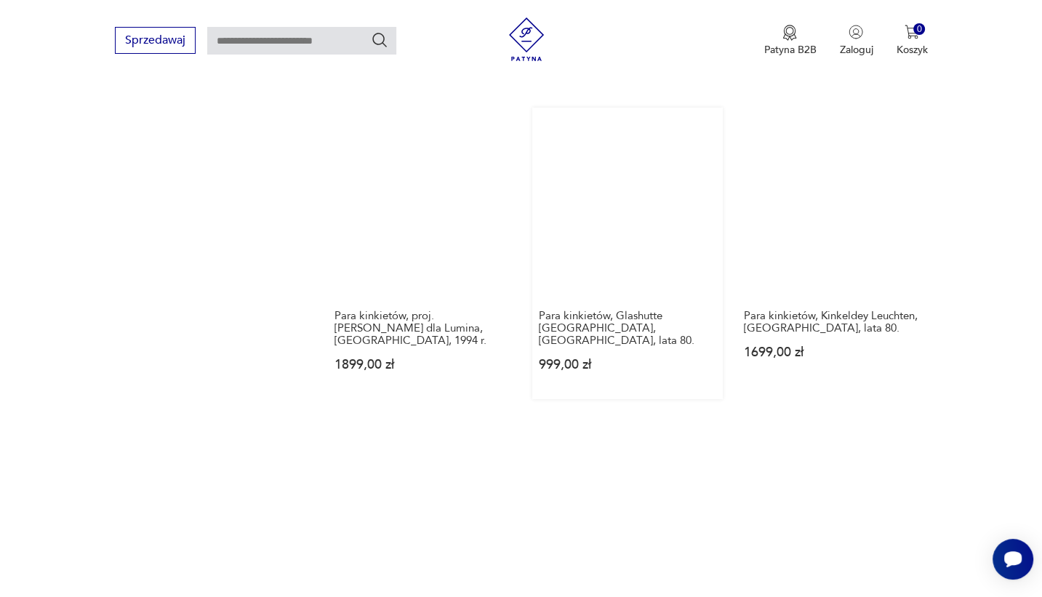
scroll to position [2015, 0]
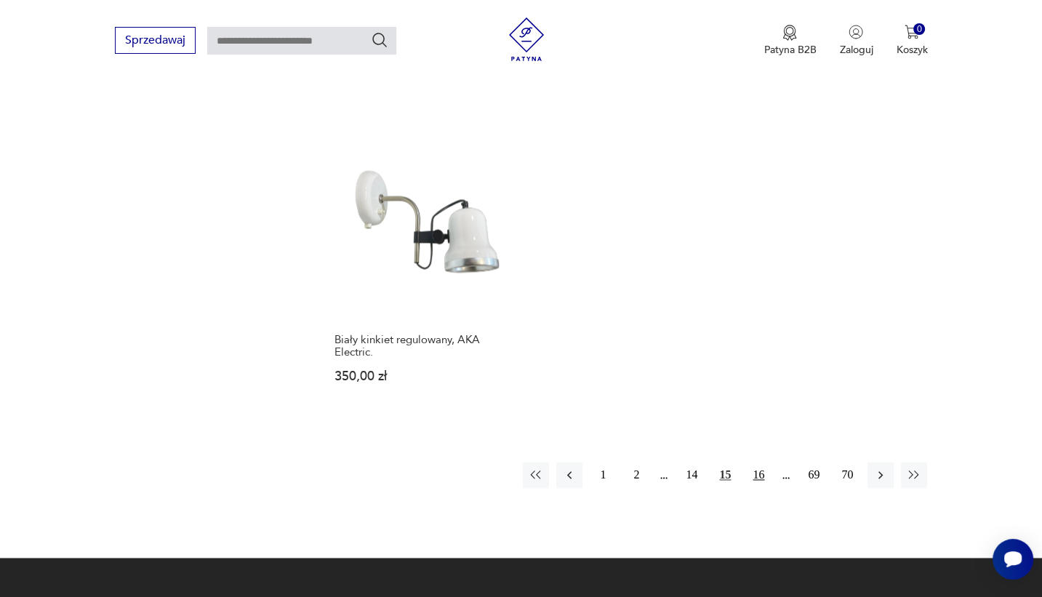
click at [759, 462] on button "16" at bounding box center [758, 475] width 26 height 26
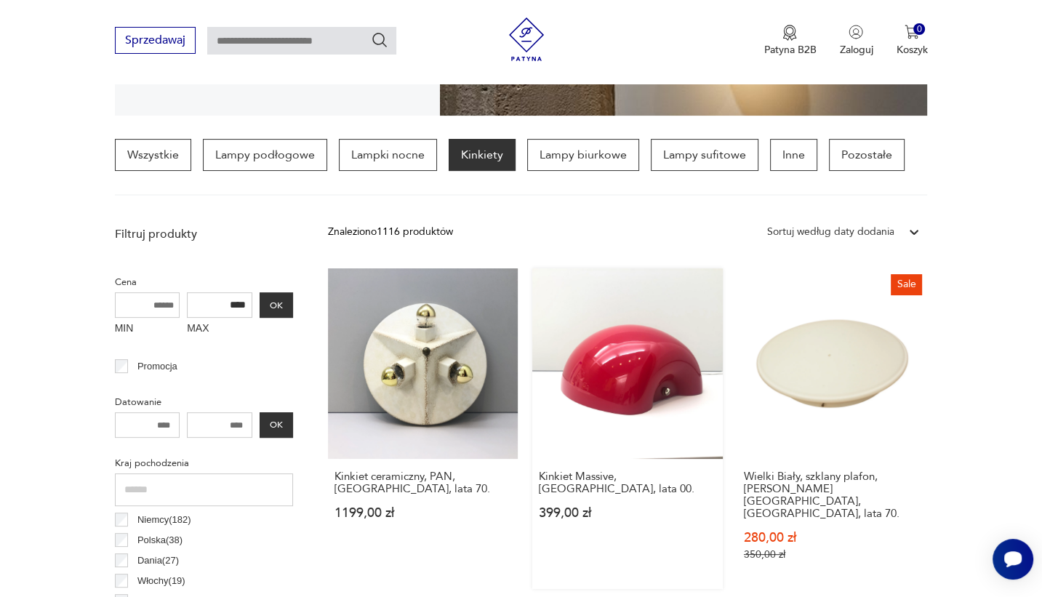
click at [651, 357] on link "Kinkiet Massive, Belgia, lata 00. 399,00 zł" at bounding box center [627, 428] width 190 height 321
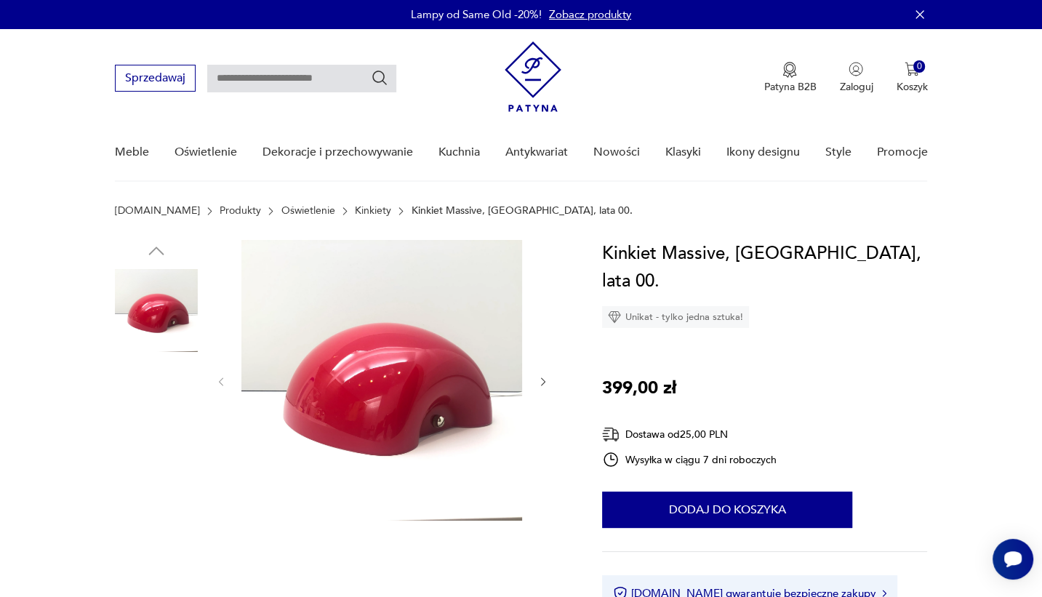
click at [153, 474] on img at bounding box center [156, 495] width 83 height 83
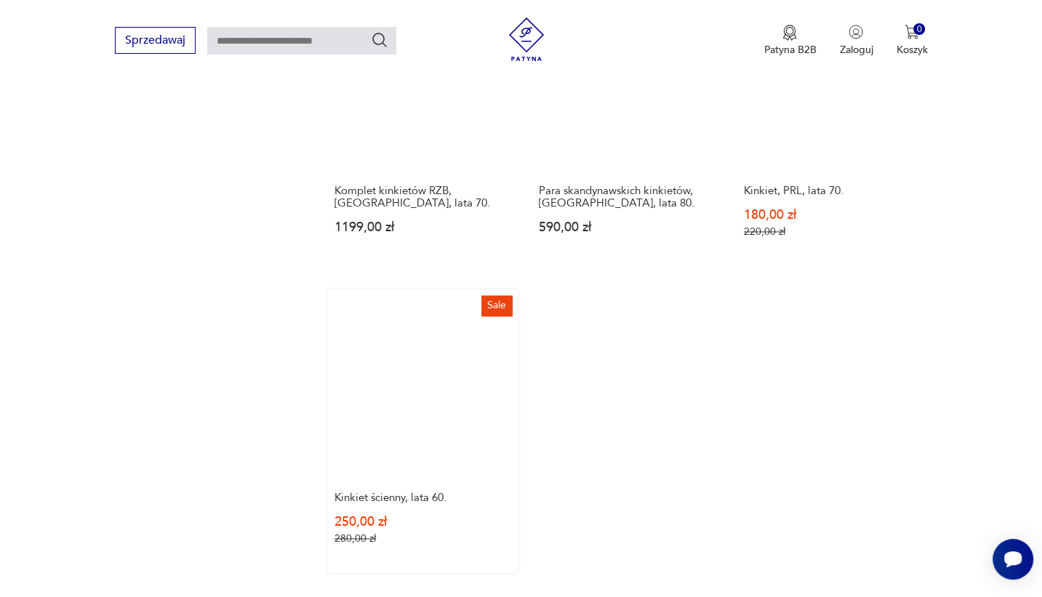
scroll to position [2109, 0]
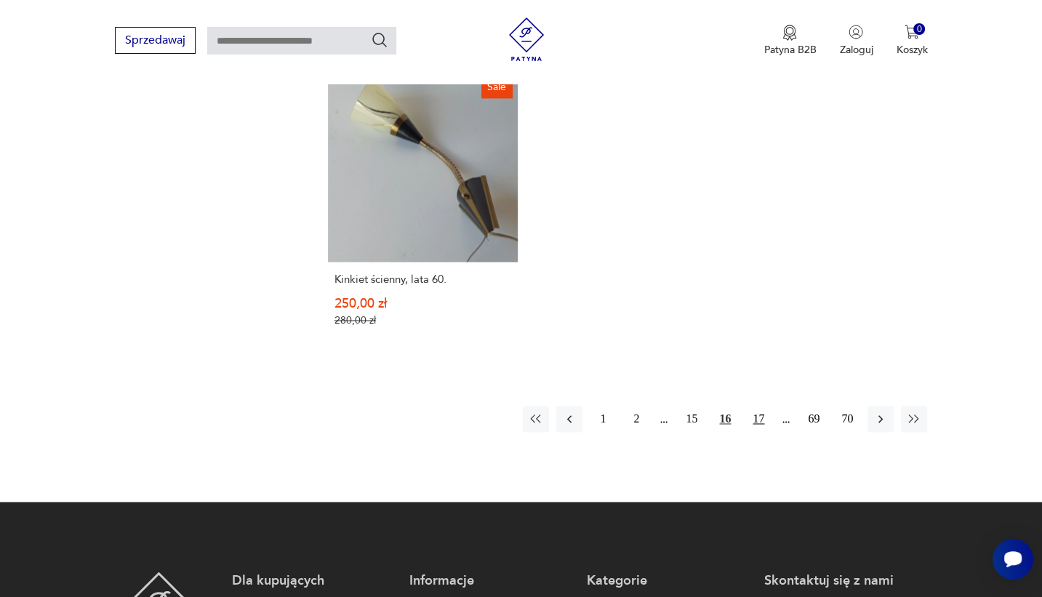
click at [763, 406] on button "17" at bounding box center [758, 419] width 26 height 26
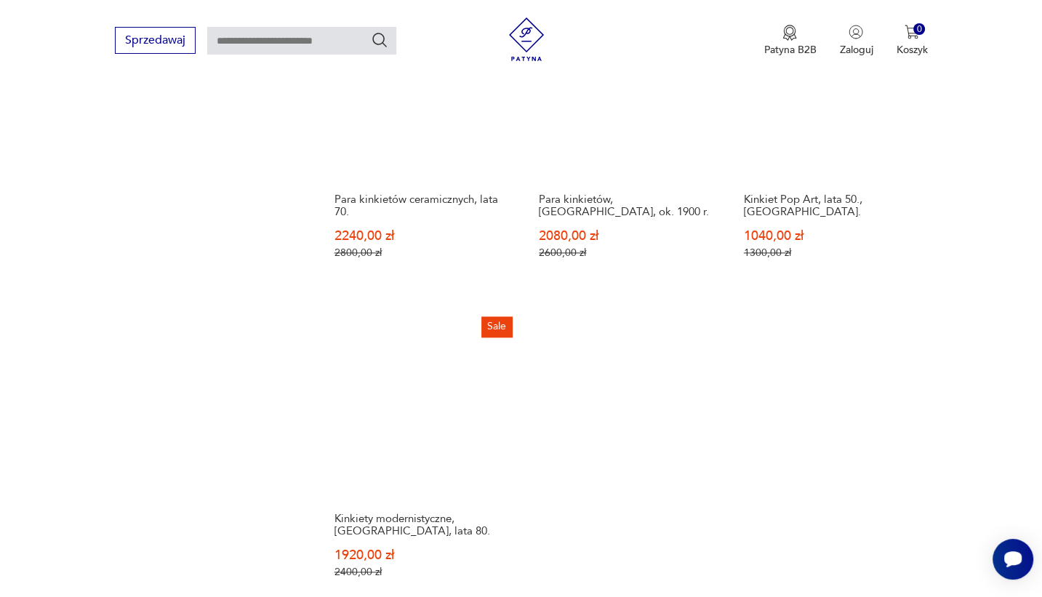
scroll to position [2160, 0]
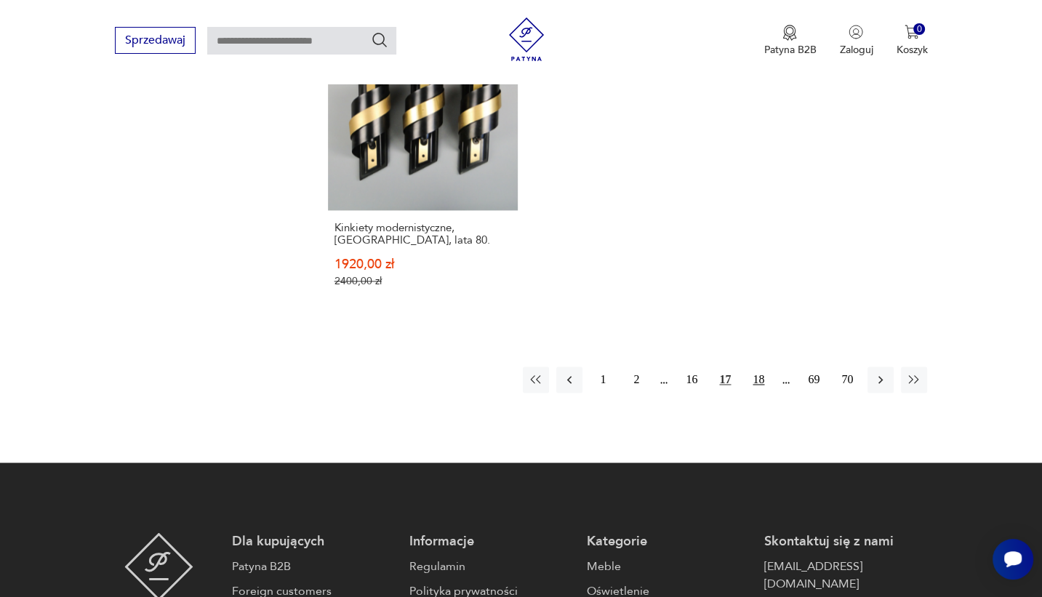
click at [763, 366] on button "18" at bounding box center [758, 379] width 26 height 26
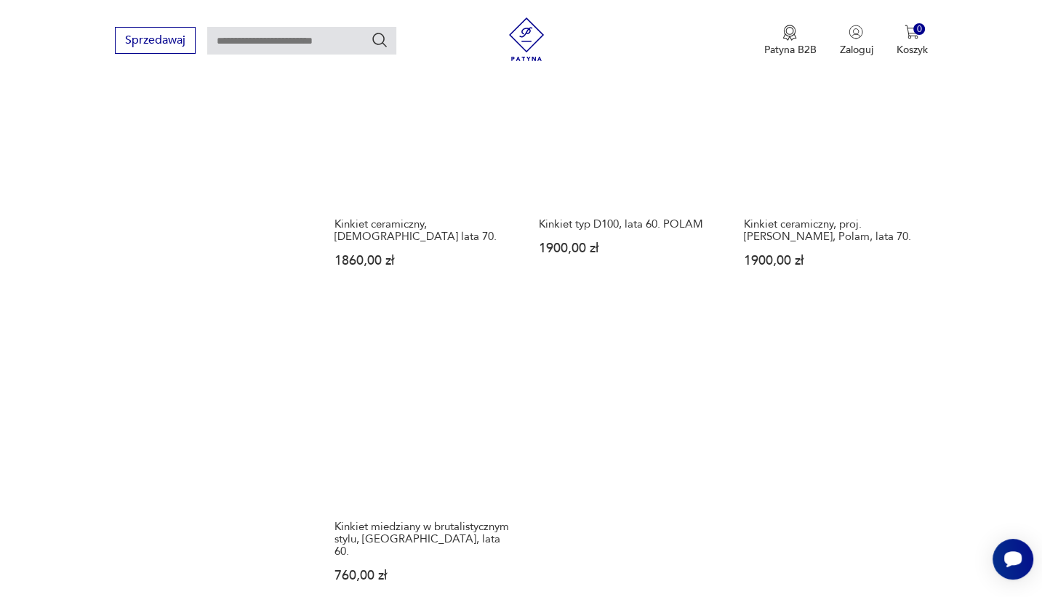
scroll to position [2160, 0]
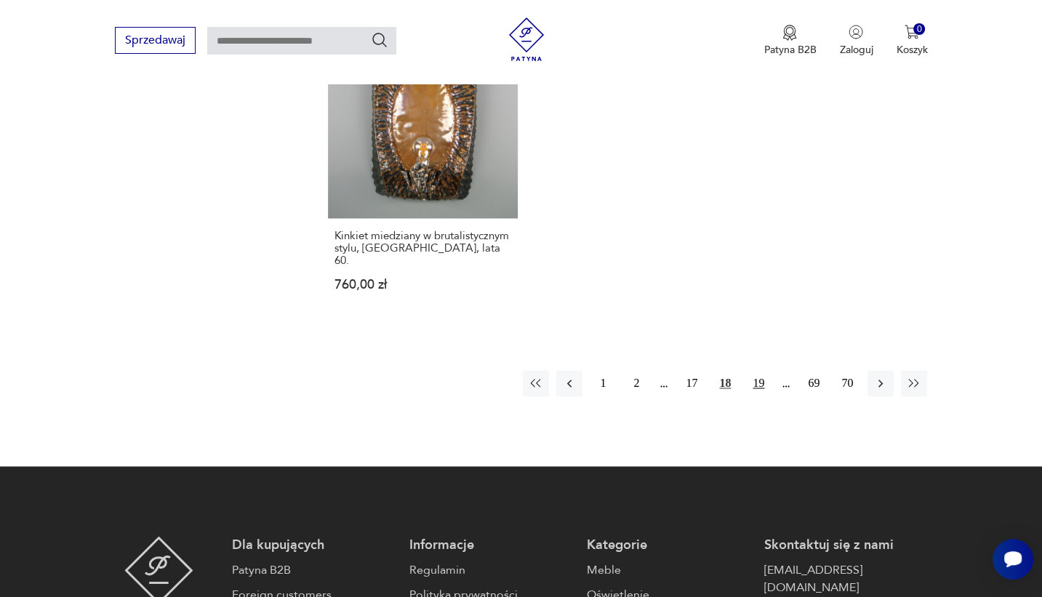
click at [756, 370] on button "19" at bounding box center [758, 383] width 26 height 26
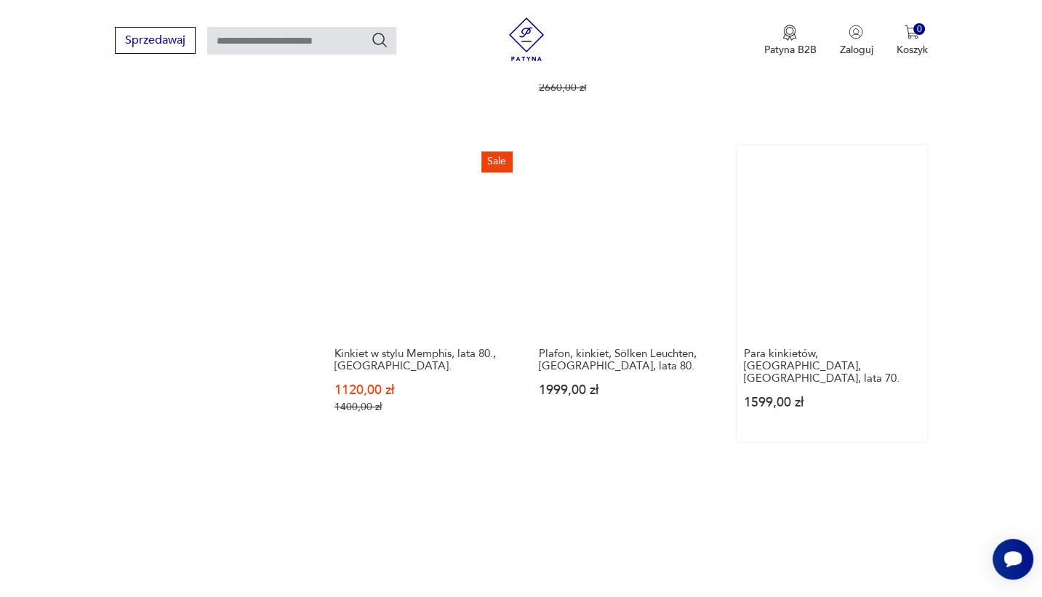
scroll to position [2015, 0]
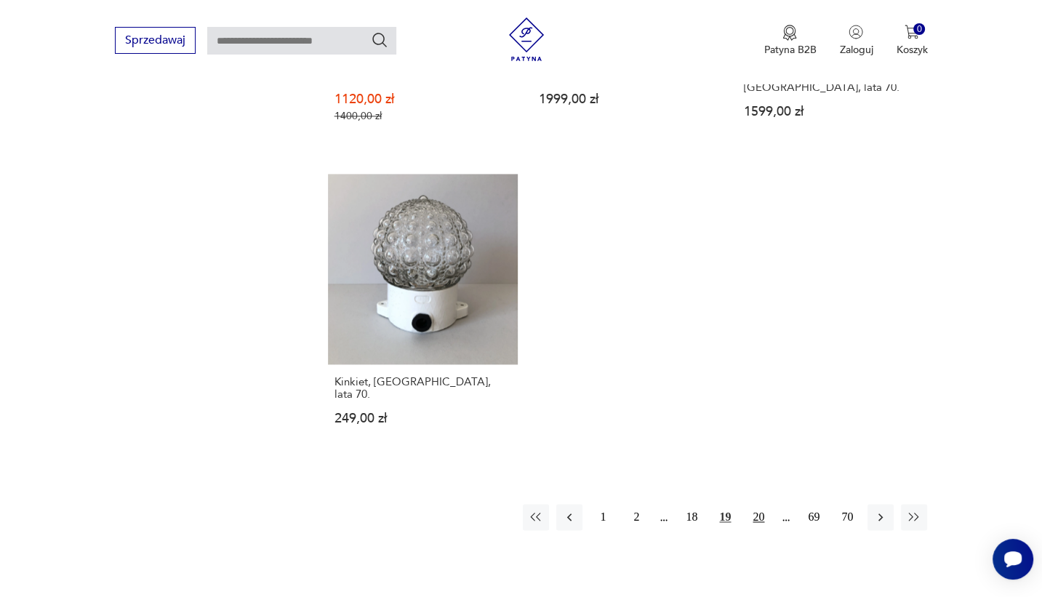
click at [761, 504] on button "20" at bounding box center [758, 517] width 26 height 26
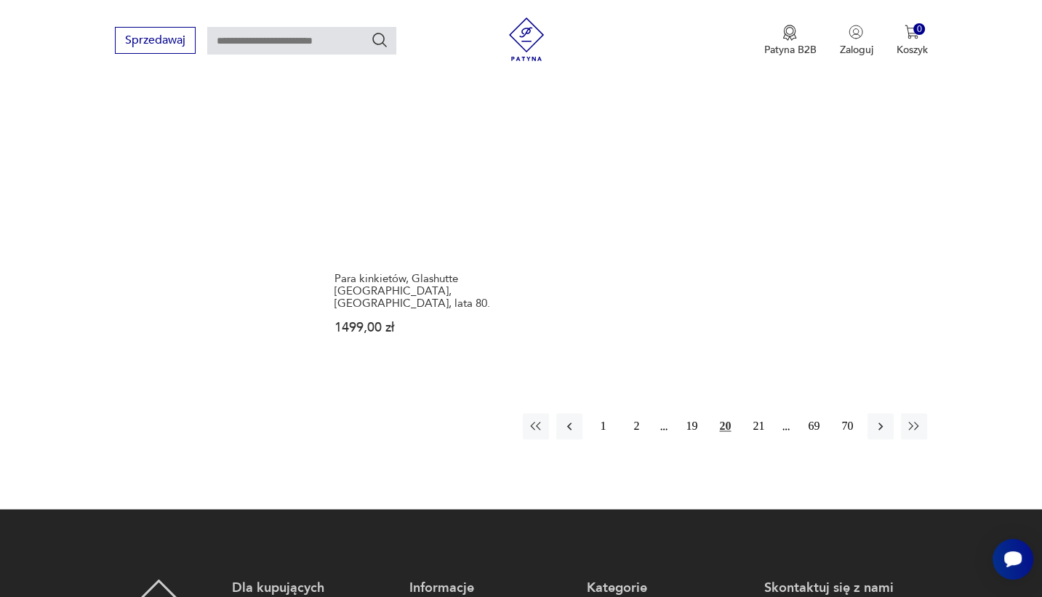
scroll to position [2160, 0]
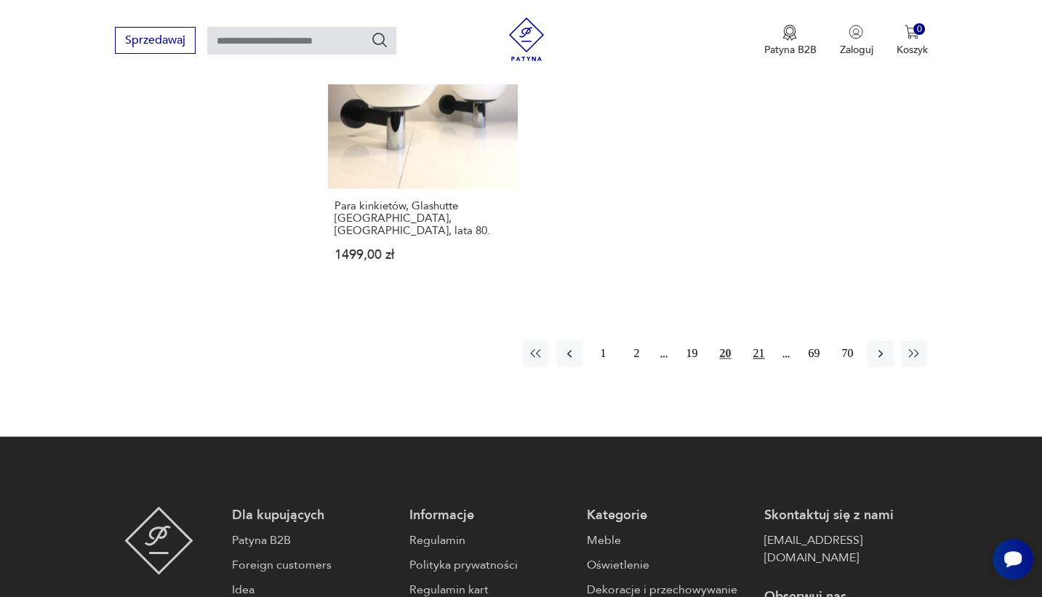
click at [765, 340] on button "21" at bounding box center [758, 353] width 26 height 26
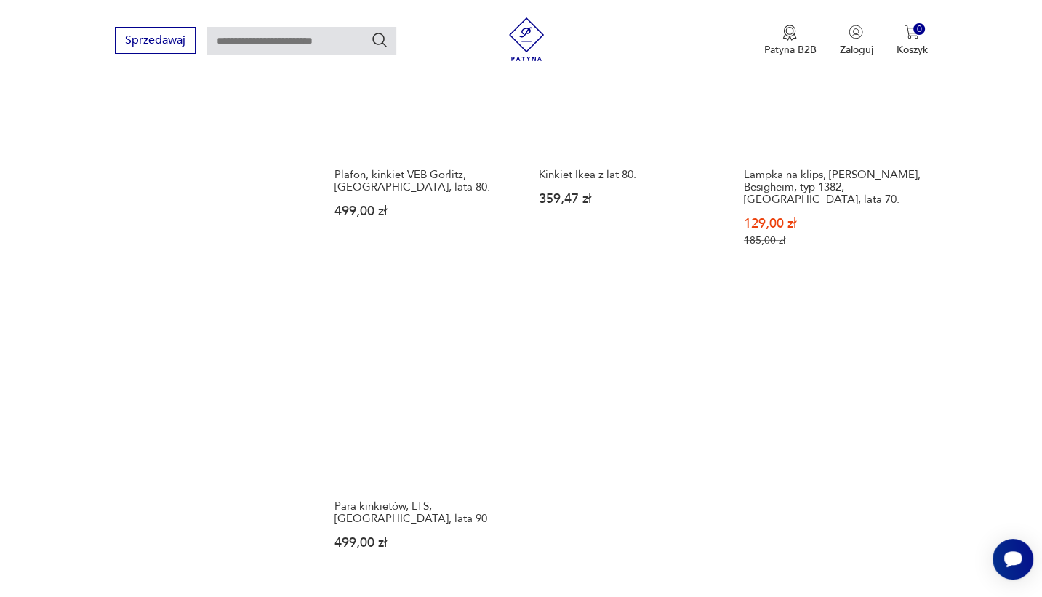
scroll to position [2087, 0]
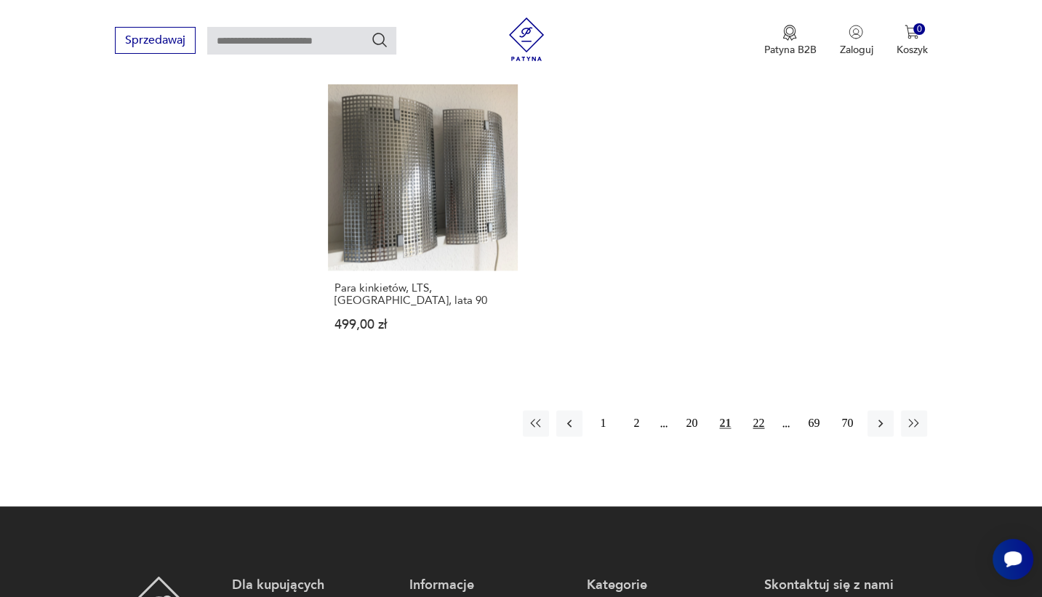
click at [761, 412] on button "22" at bounding box center [758, 423] width 26 height 26
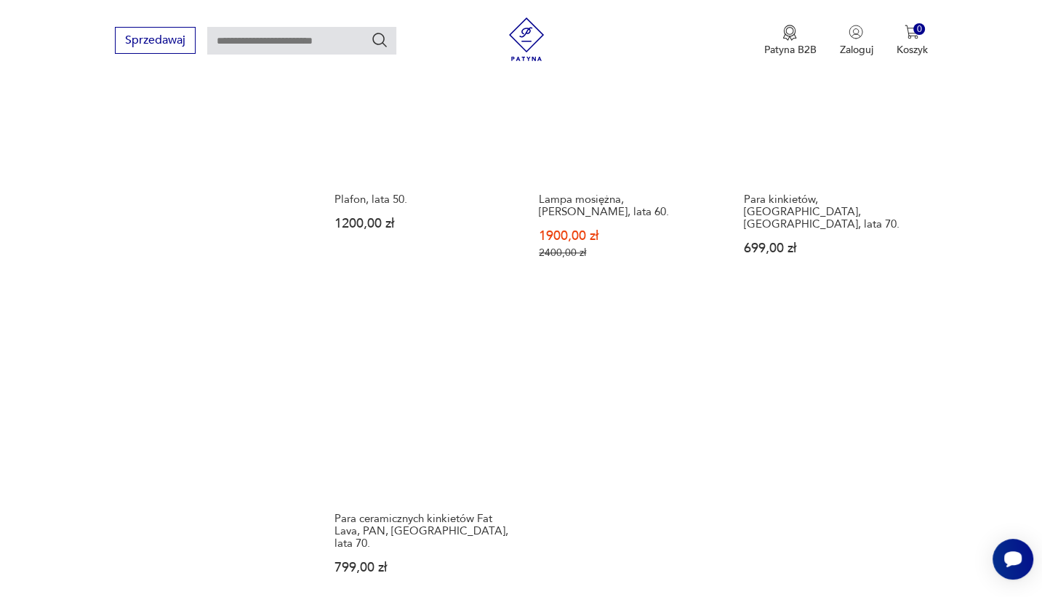
scroll to position [2087, 0]
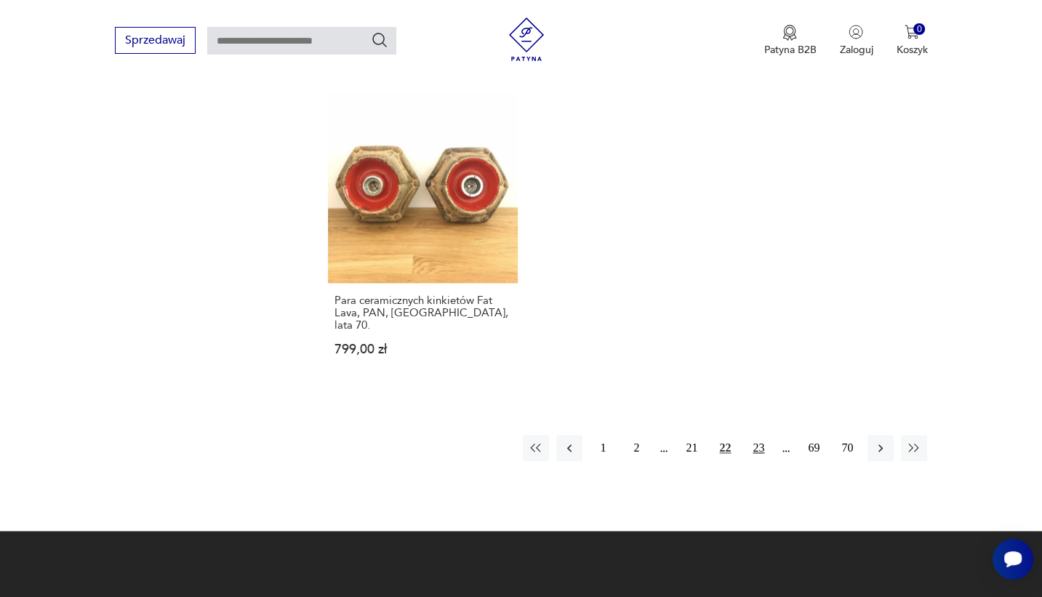
click at [766, 435] on button "23" at bounding box center [758, 448] width 26 height 26
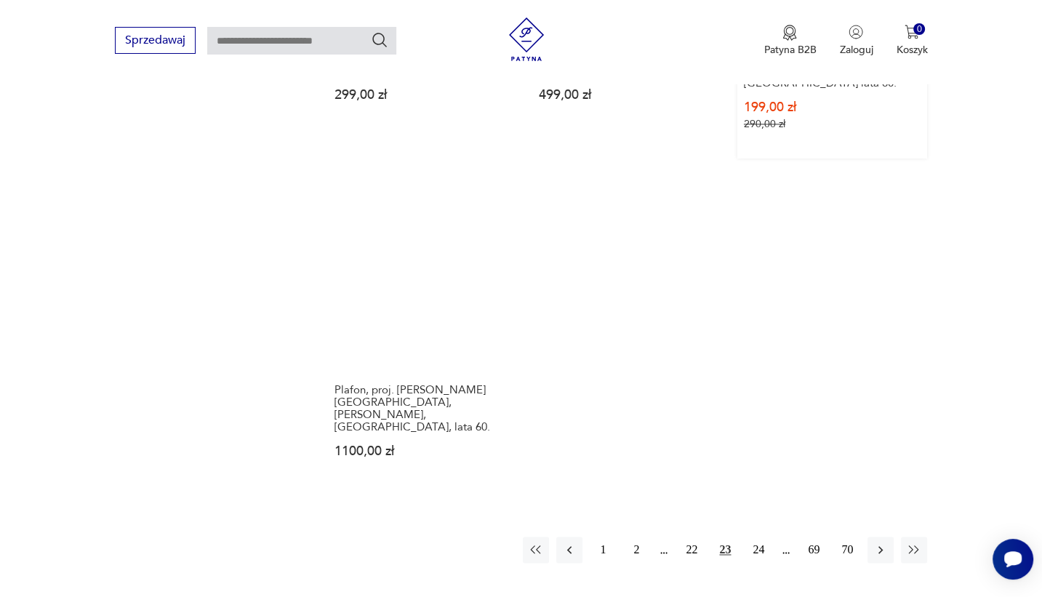
scroll to position [2087, 0]
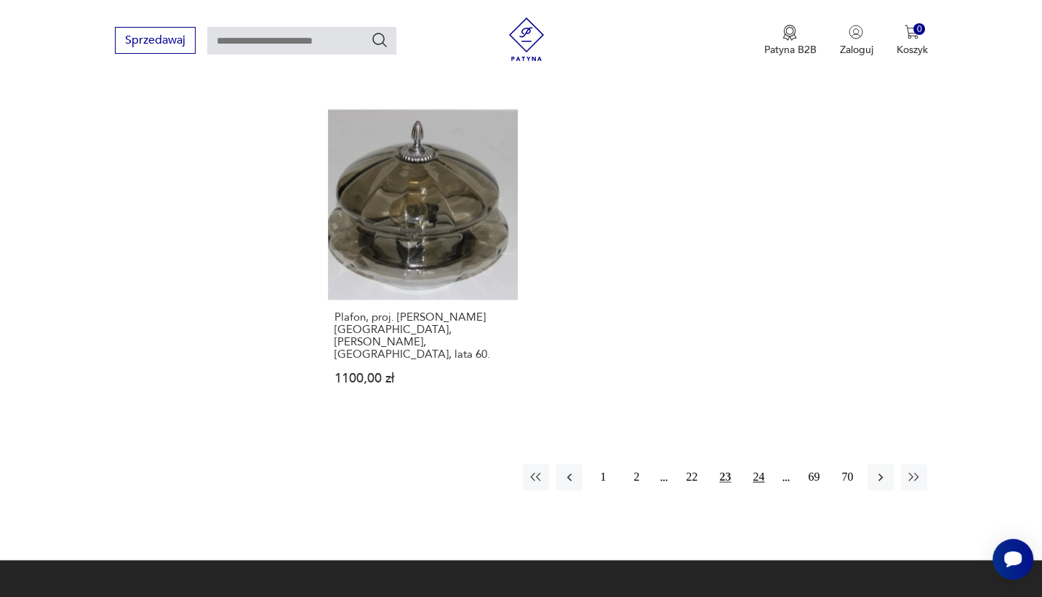
click at [762, 464] on button "24" at bounding box center [758, 477] width 26 height 26
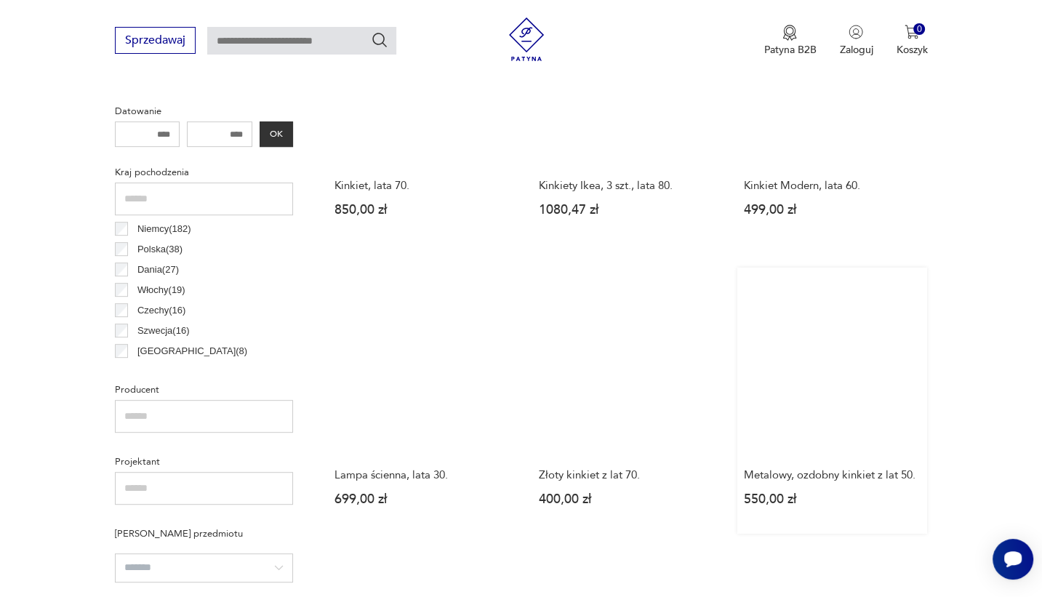
scroll to position [706, 0]
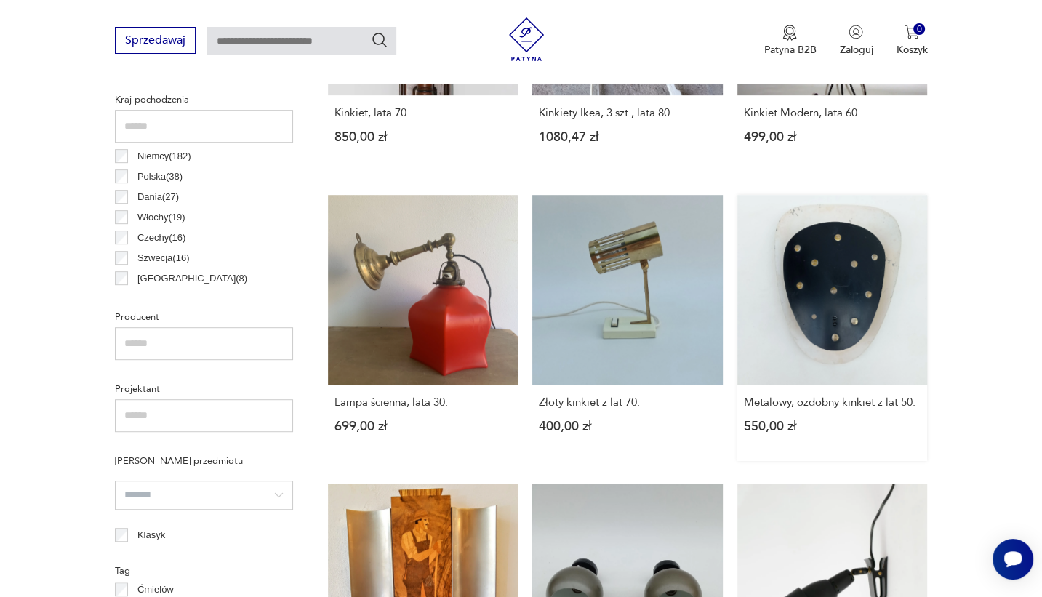
click at [825, 320] on link "Metalowy, ozdobny kinkiet z lat 50. 550,00 zł" at bounding box center [832, 328] width 190 height 267
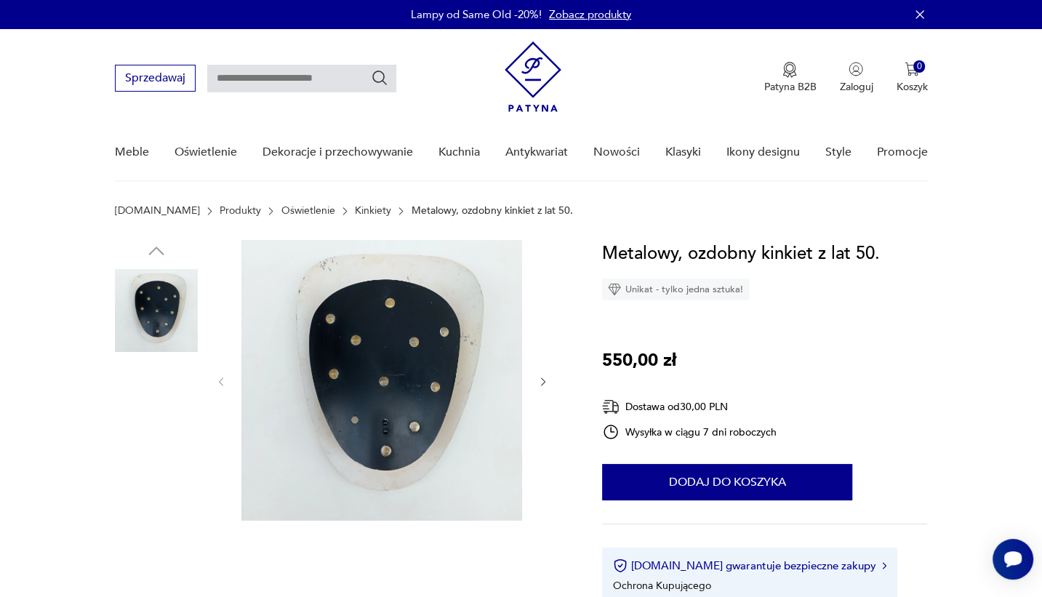
click at [147, 480] on img at bounding box center [156, 495] width 83 height 83
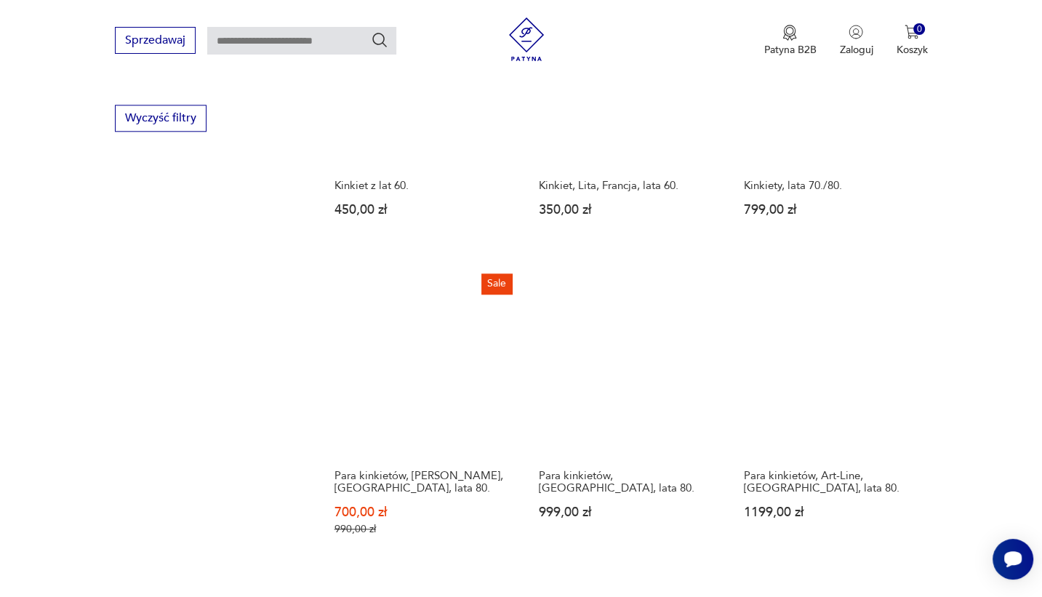
scroll to position [1600, 0]
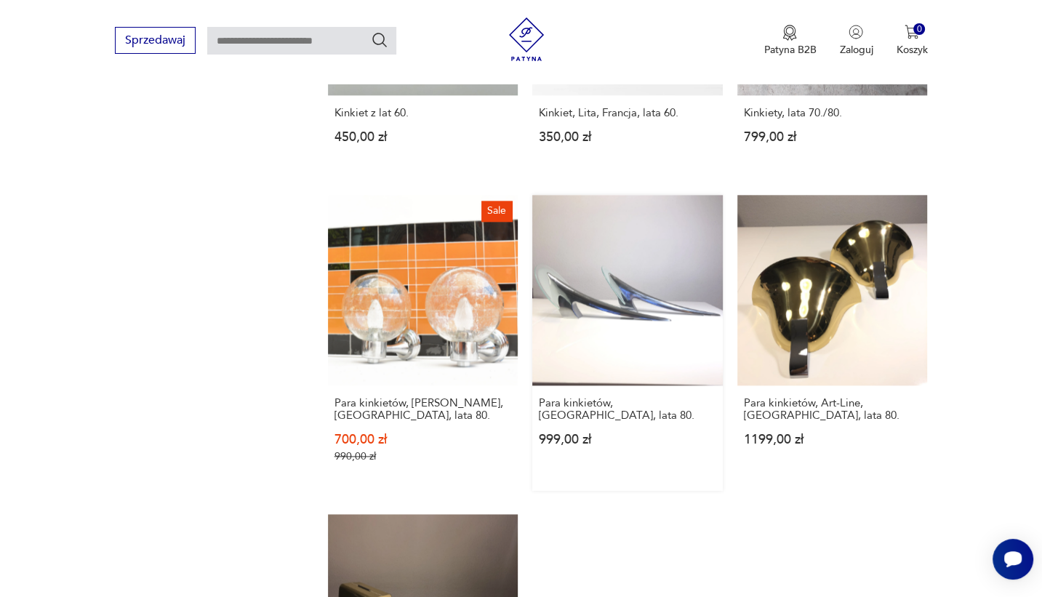
click at [610, 264] on link "Para kinkietów, Niemcy, lata 80. 999,00 zł" at bounding box center [627, 343] width 190 height 296
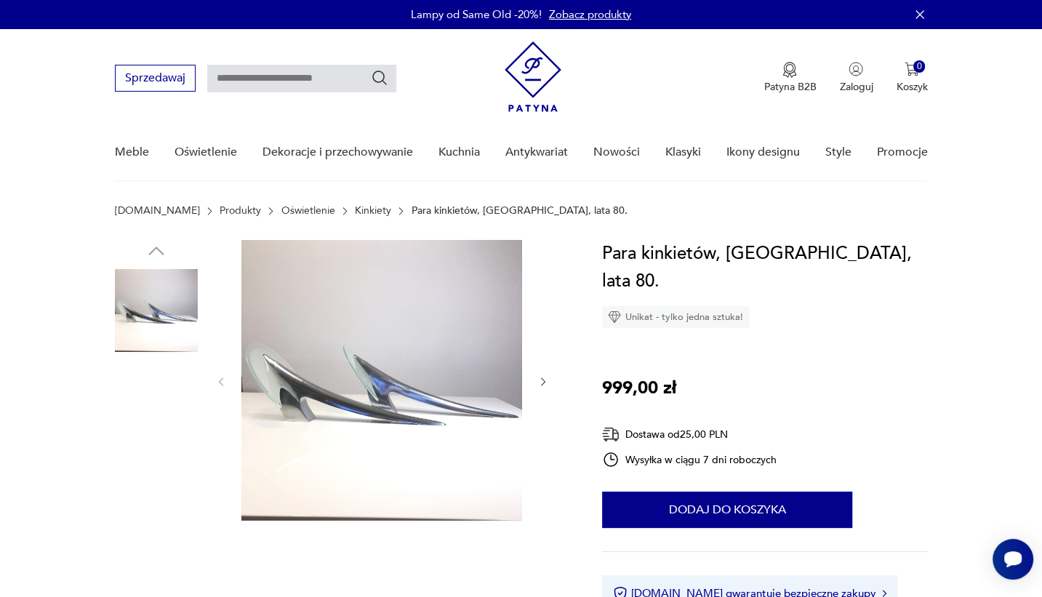
click at [176, 382] on img at bounding box center [156, 403] width 83 height 83
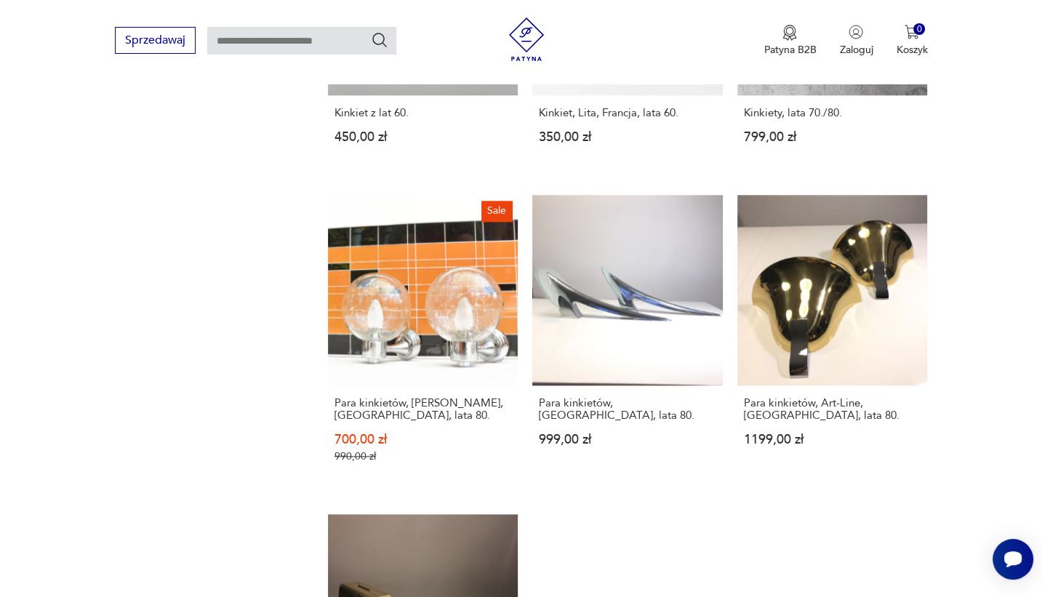
scroll to position [1890, 0]
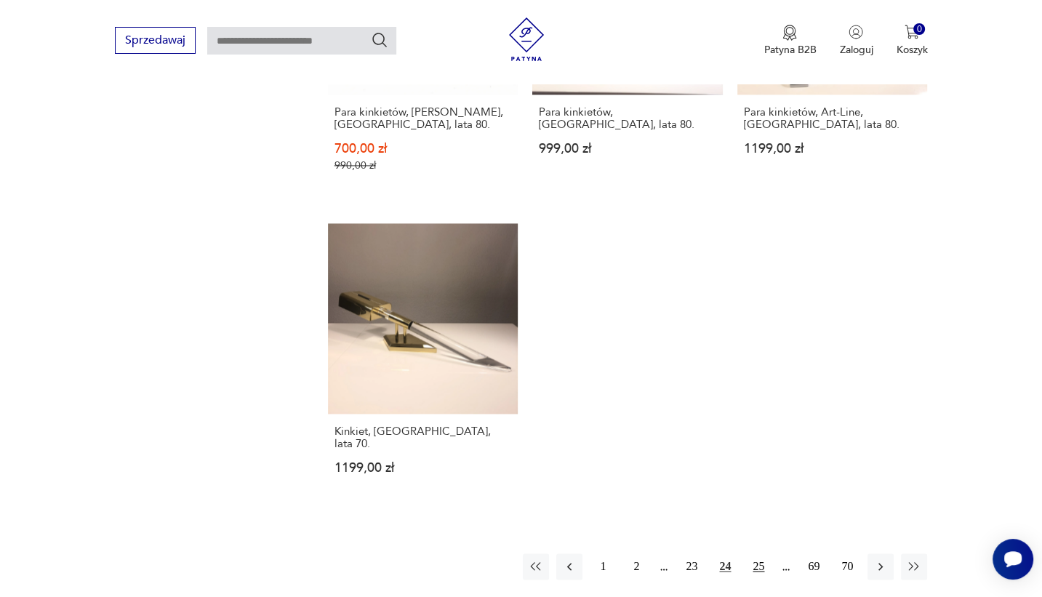
click at [752, 553] on button "25" at bounding box center [758, 566] width 26 height 26
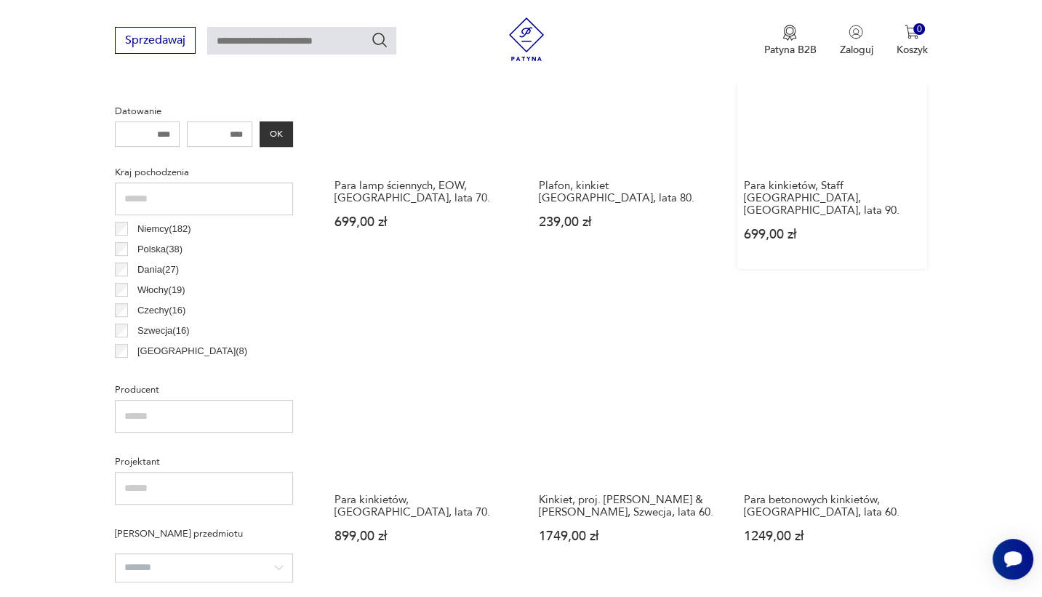
scroll to position [851, 0]
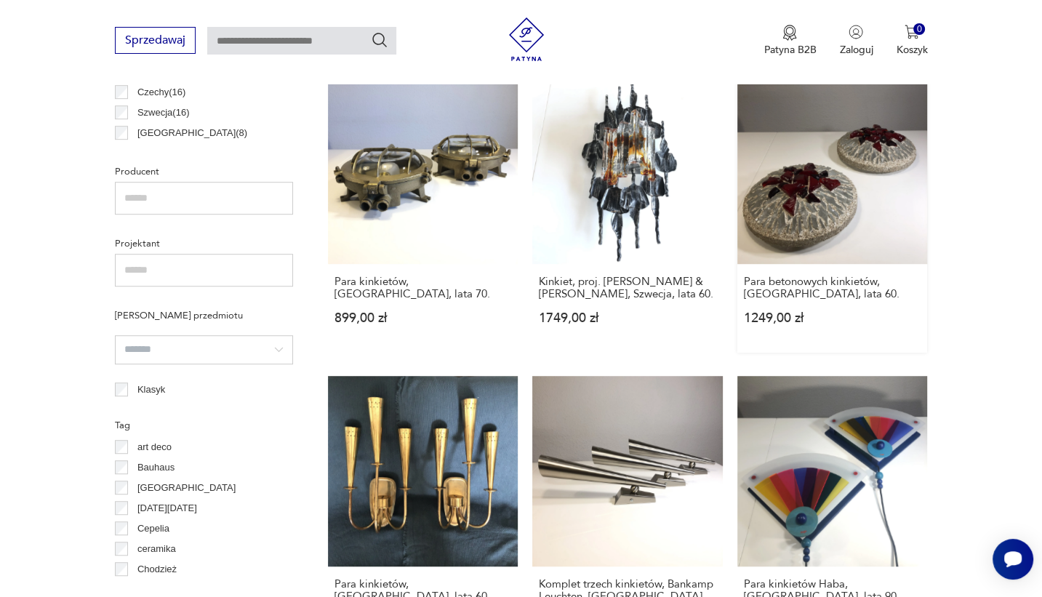
click at [814, 172] on link "Para betonowych kinkietów, Niemcy, lata 60. 1249,00 zł" at bounding box center [832, 213] width 190 height 279
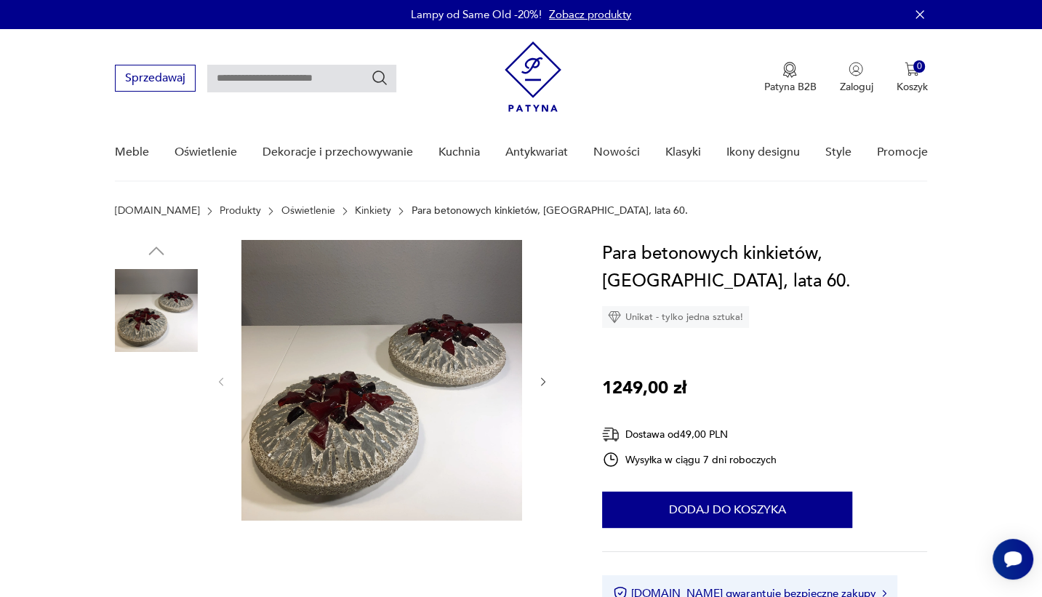
click at [152, 491] on img at bounding box center [156, 495] width 83 height 83
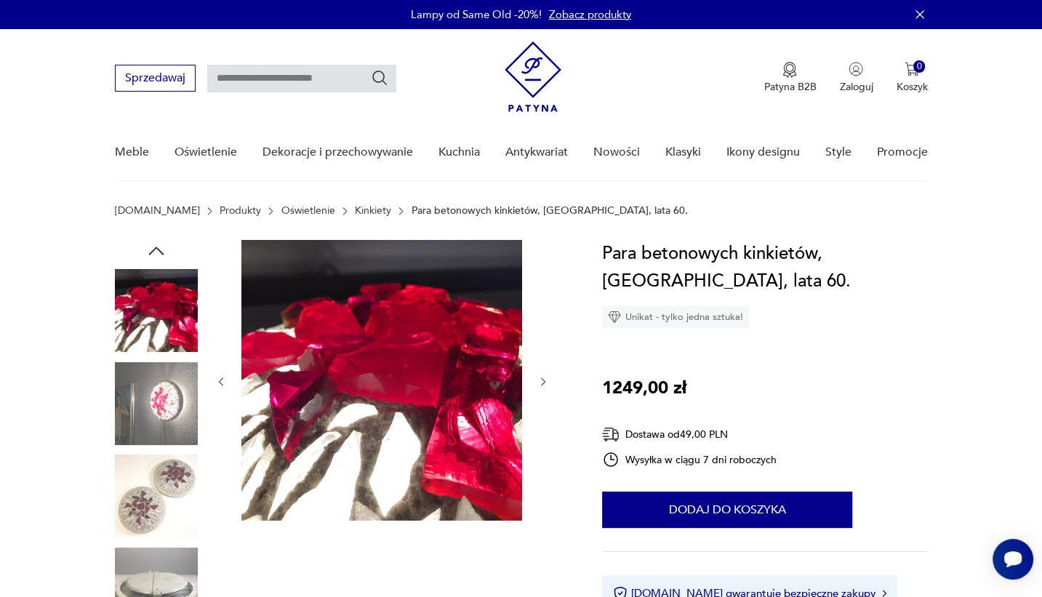
click at [168, 497] on img at bounding box center [156, 495] width 83 height 83
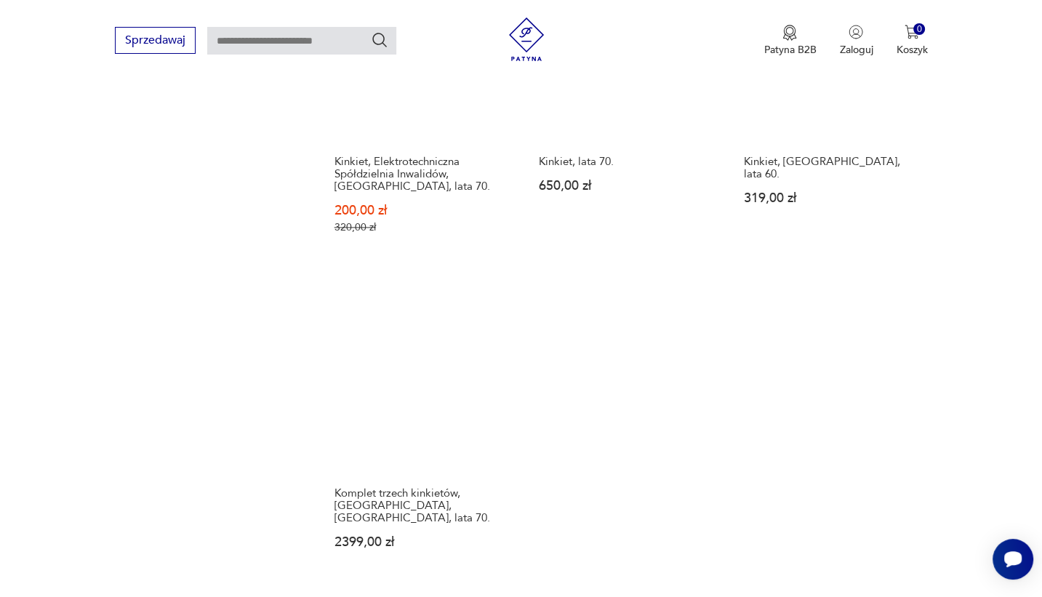
scroll to position [2109, 0]
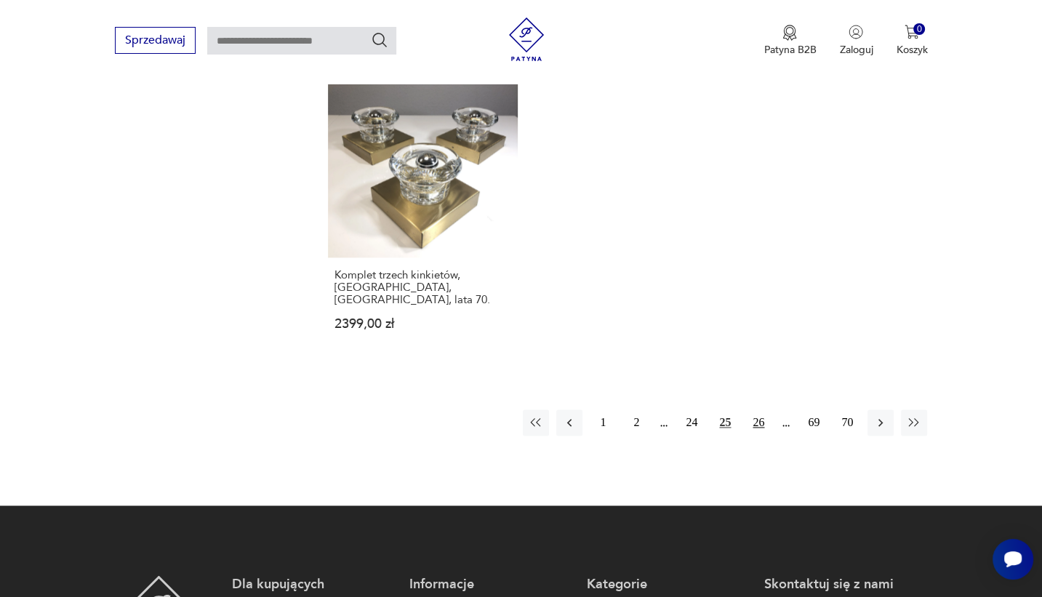
click at [759, 409] on button "26" at bounding box center [758, 422] width 26 height 26
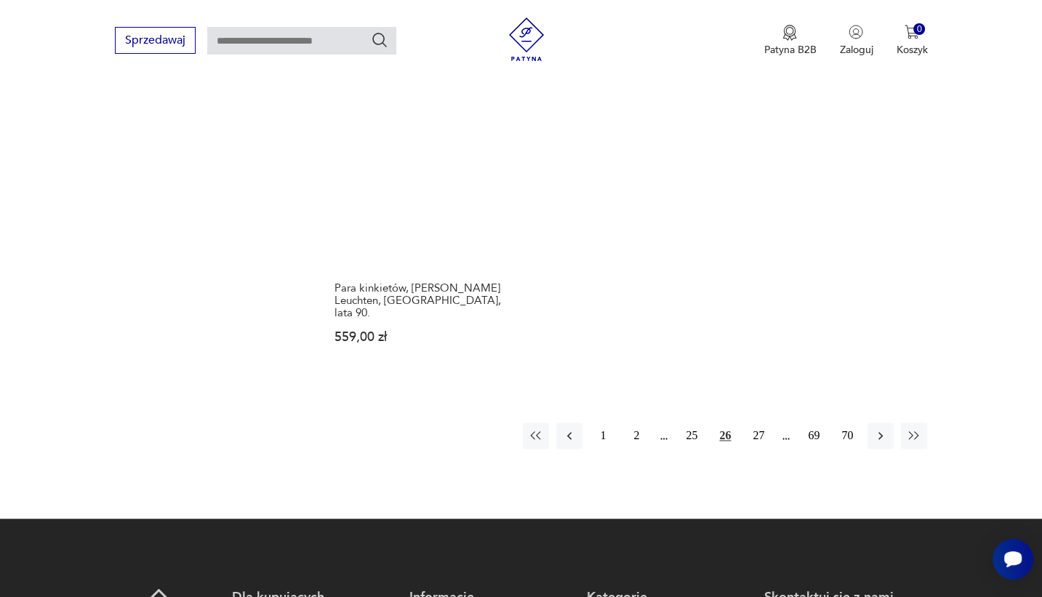
scroll to position [2160, 0]
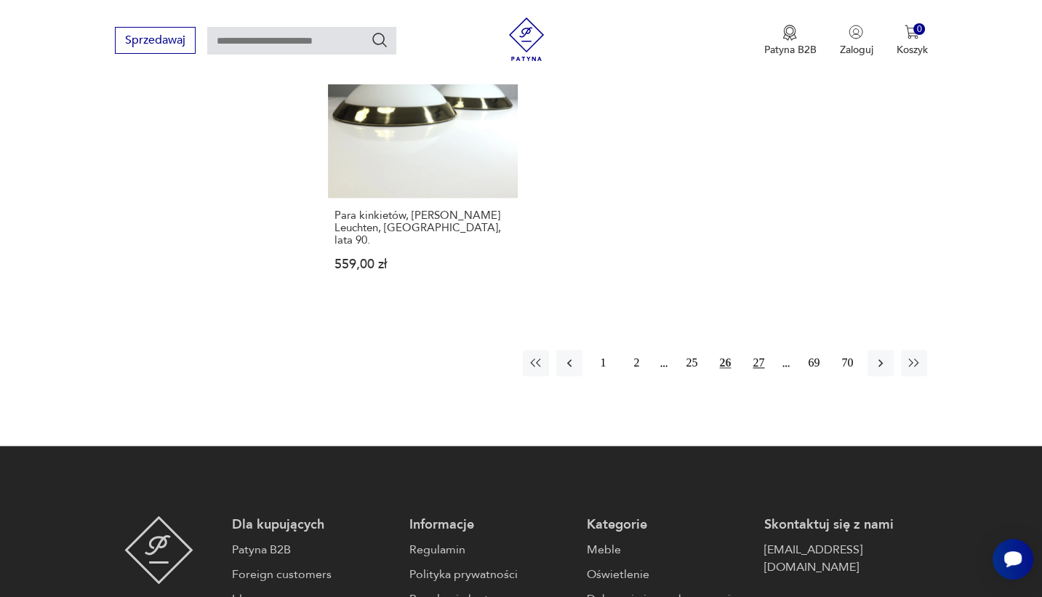
click at [754, 350] on button "27" at bounding box center [758, 363] width 26 height 26
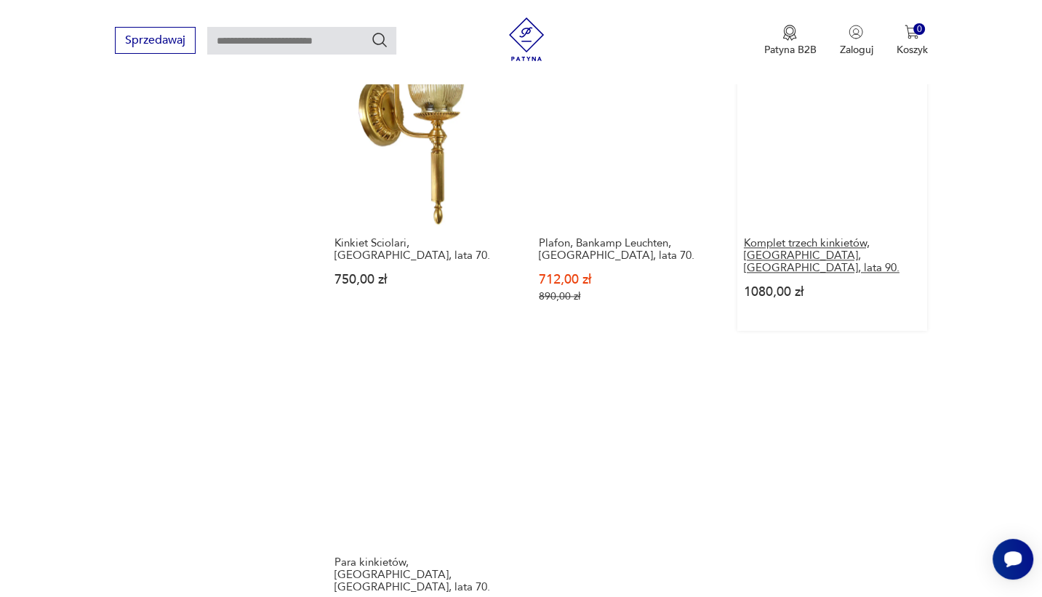
scroll to position [2015, 0]
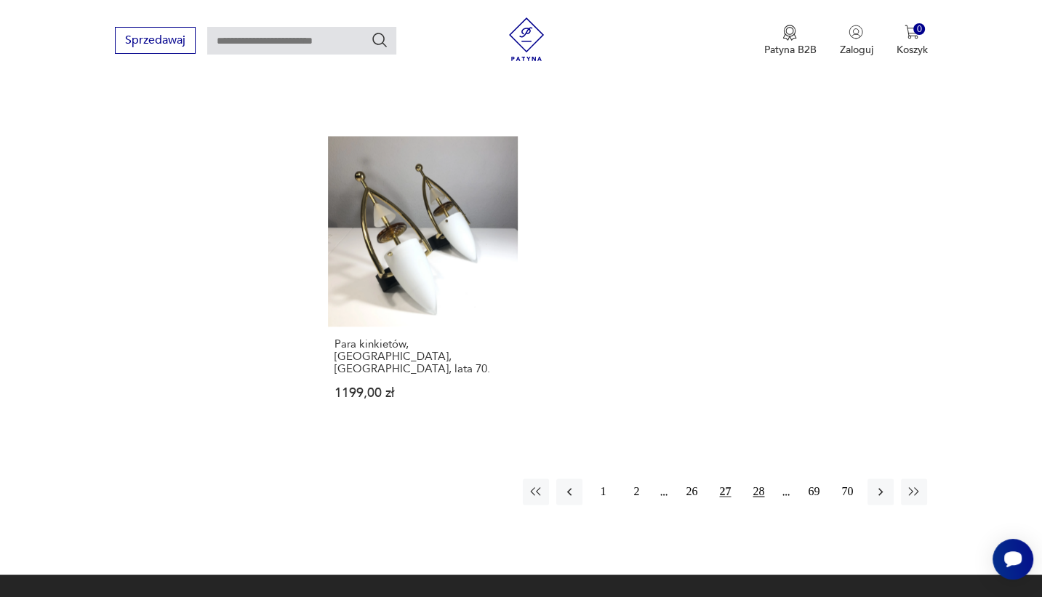
click at [760, 478] on button "28" at bounding box center [758, 491] width 26 height 26
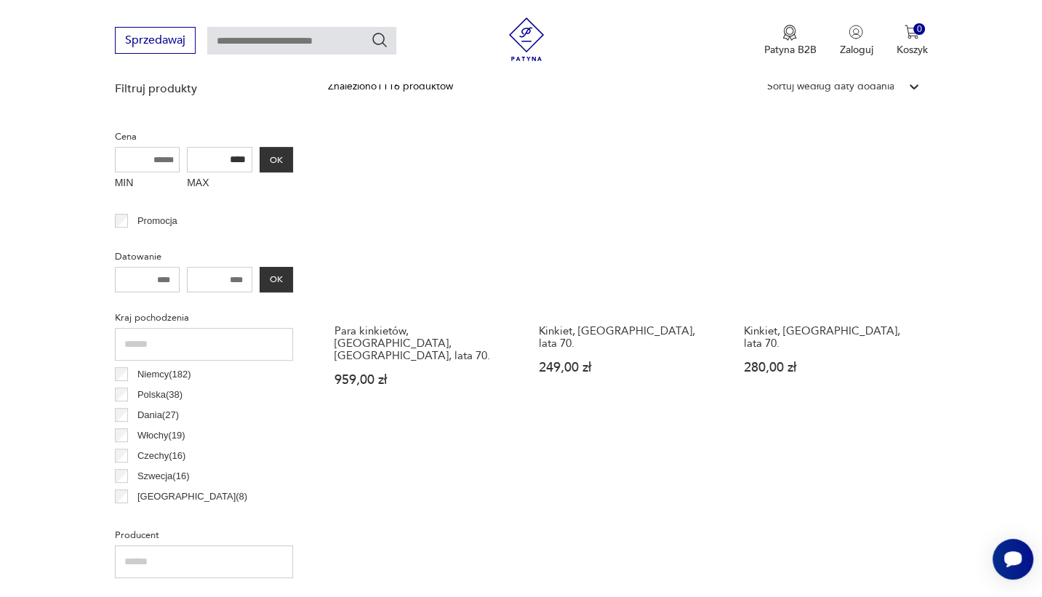
scroll to position [415, 0]
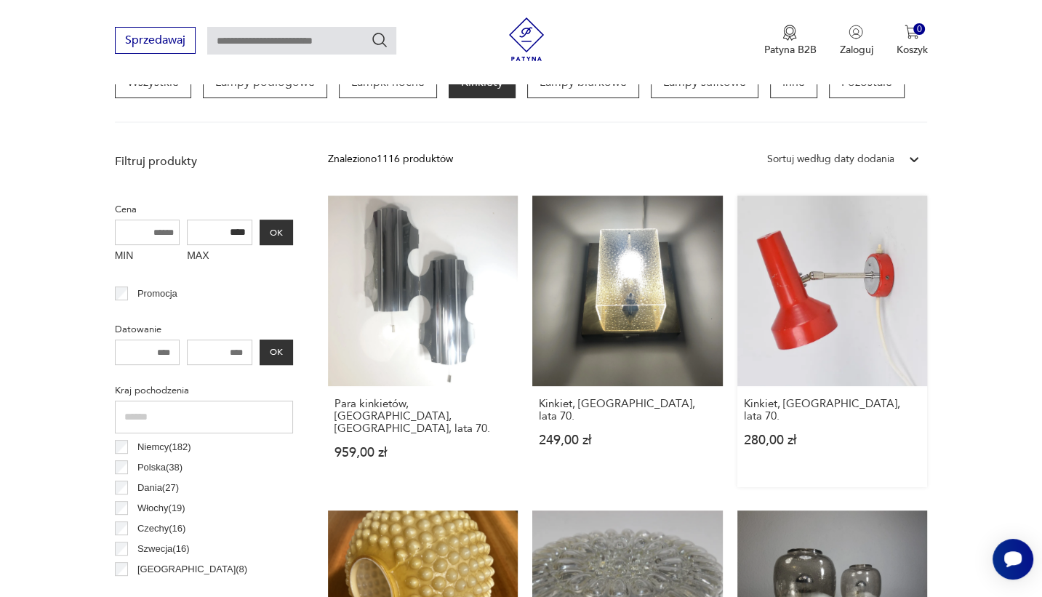
click at [867, 328] on link "Kinkiet, Niemcy, lata 70. 280,00 zł" at bounding box center [832, 342] width 190 height 292
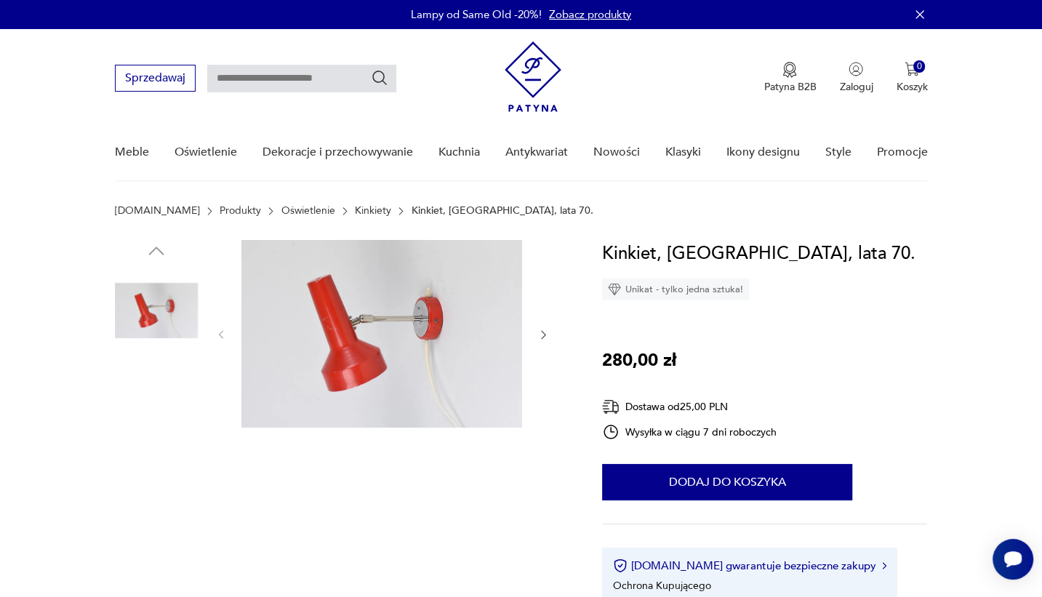
click at [167, 406] on img at bounding box center [156, 403] width 83 height 83
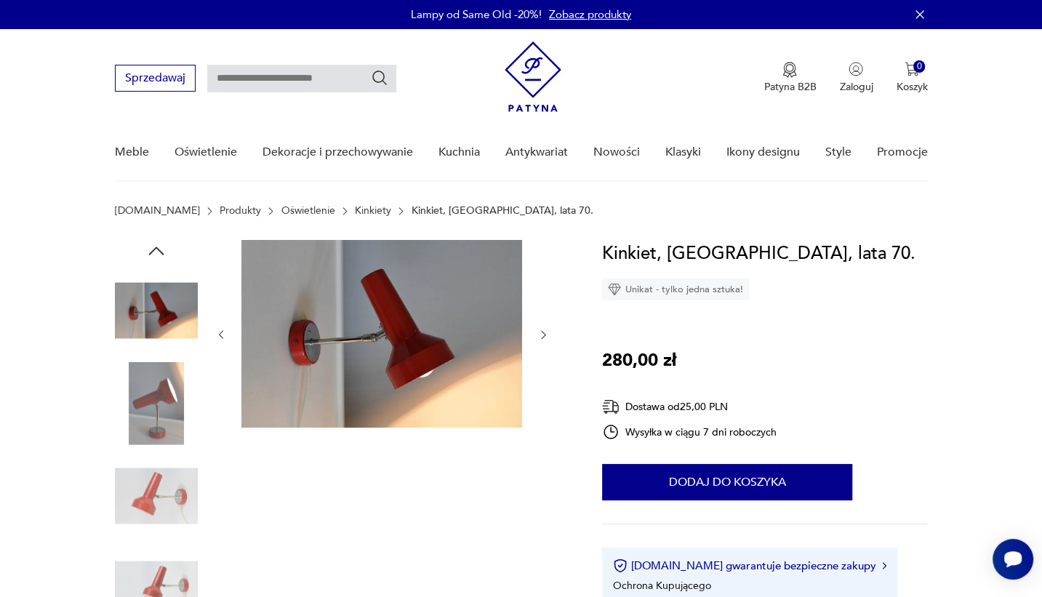
click at [159, 428] on img at bounding box center [156, 403] width 83 height 83
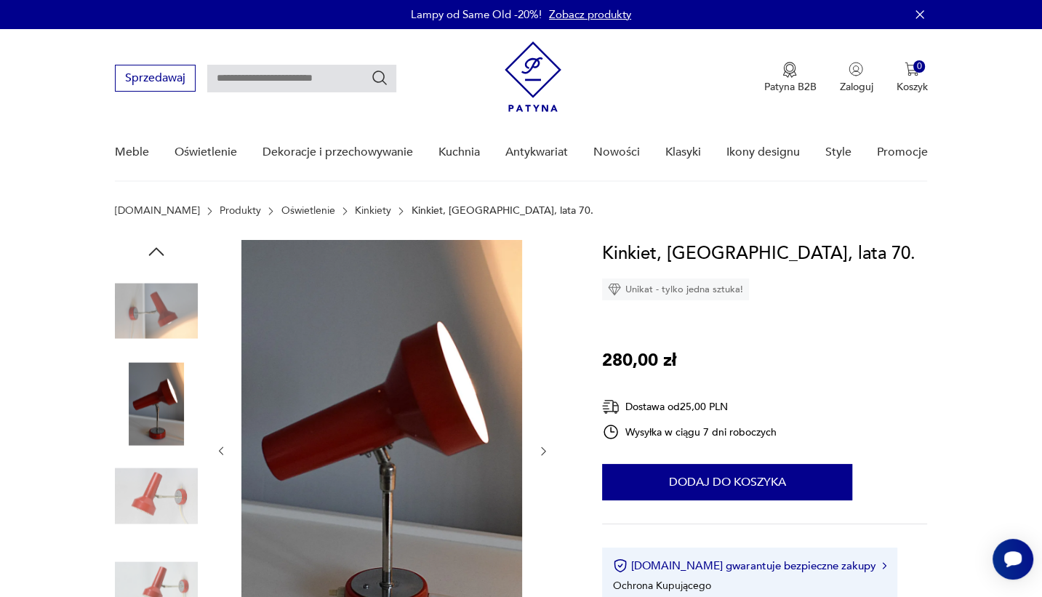
click at [153, 489] on img at bounding box center [156, 496] width 83 height 83
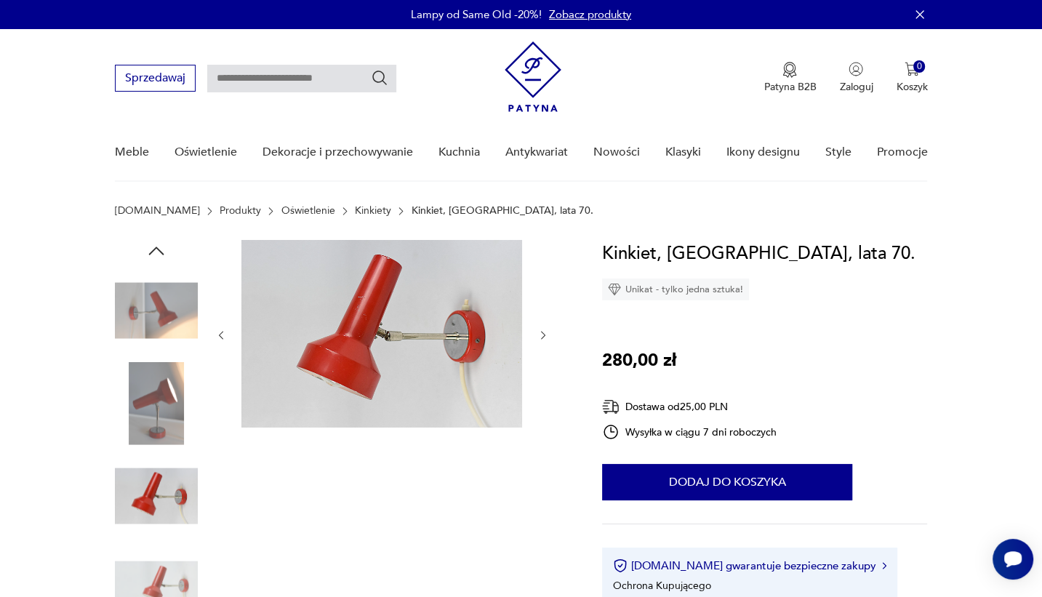
click at [166, 406] on img at bounding box center [156, 403] width 83 height 83
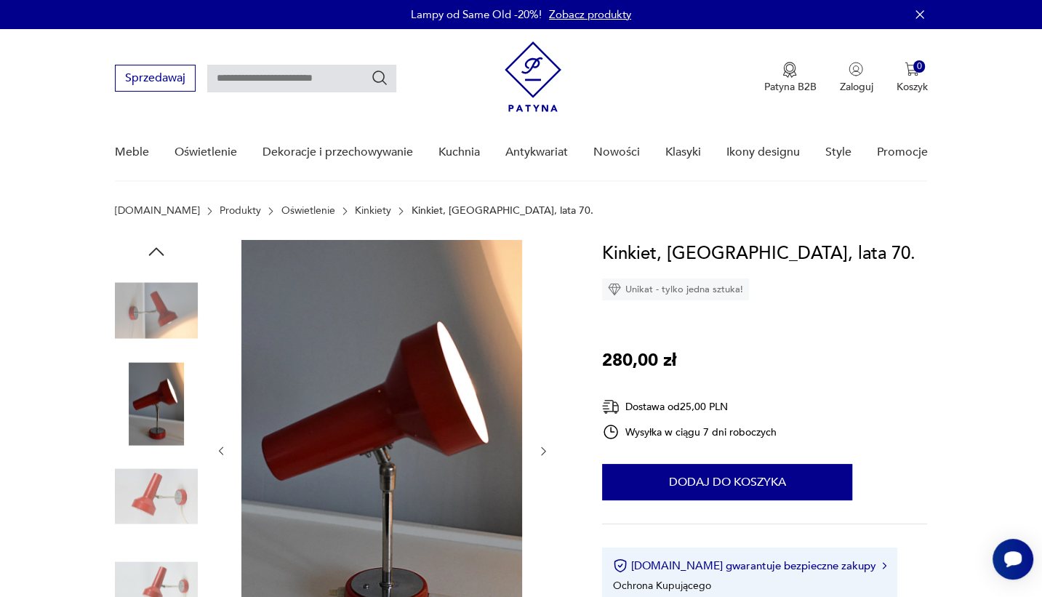
scroll to position [145, 0]
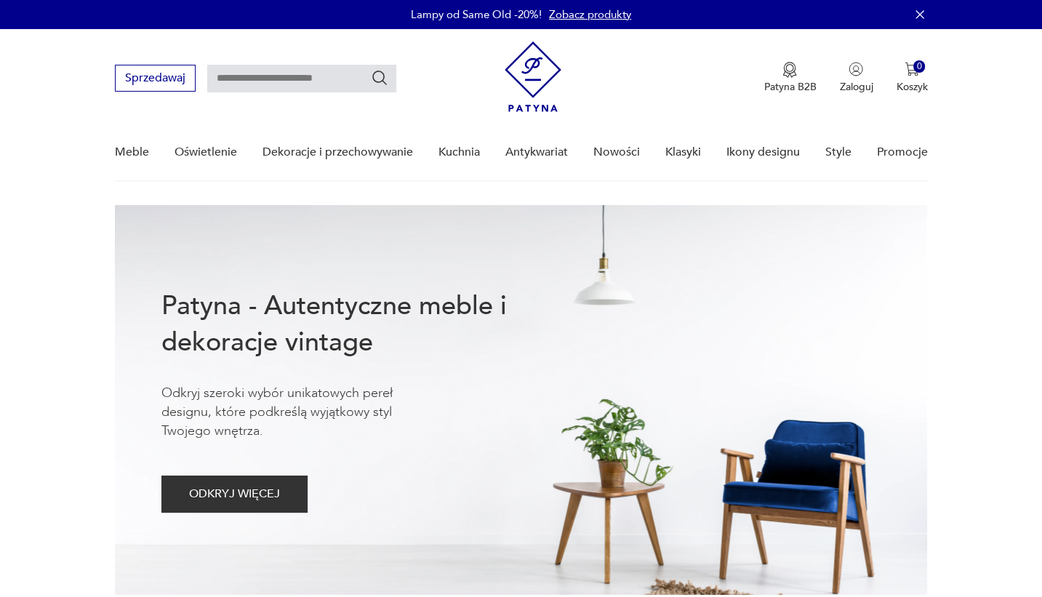
click at [311, 79] on input "text" at bounding box center [301, 79] width 189 height 28
type input "**********"
click at [384, 81] on icon "Szukaj" at bounding box center [379, 78] width 15 height 15
type input "**********"
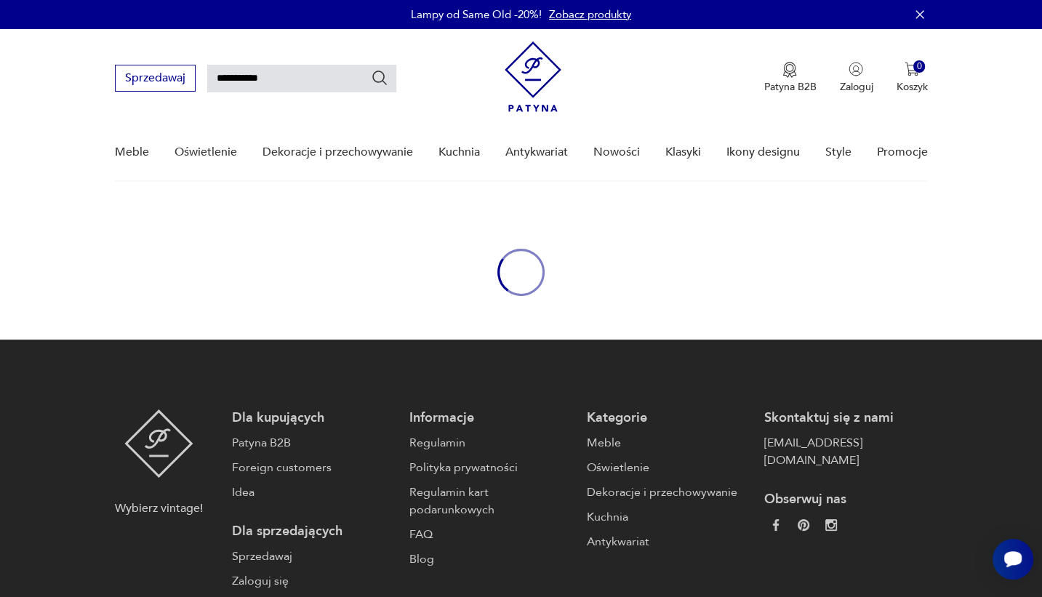
type input "**********"
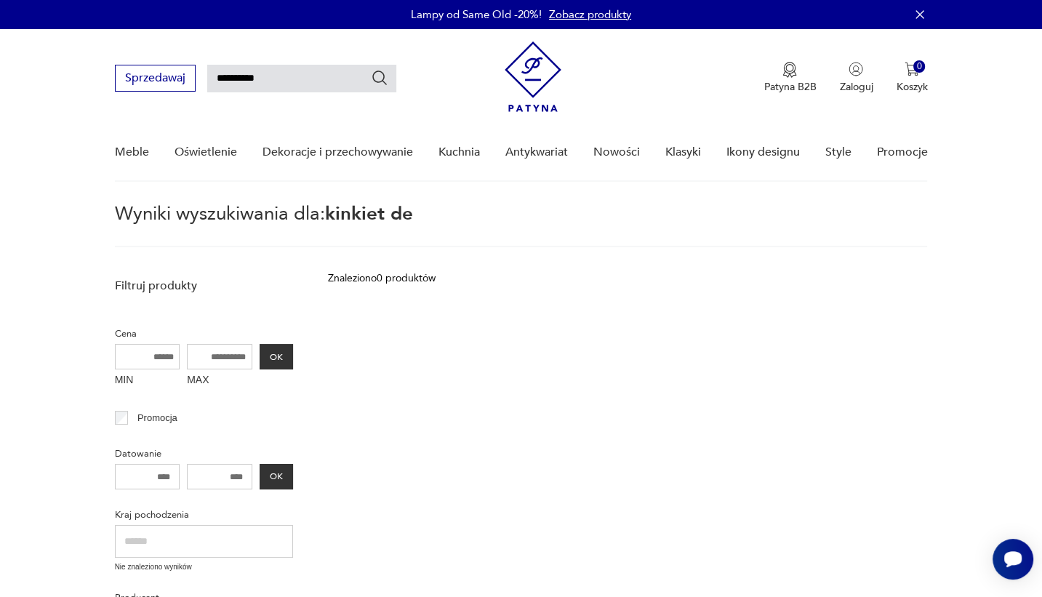
click at [308, 79] on input "**********" at bounding box center [301, 79] width 189 height 28
type input "**********"
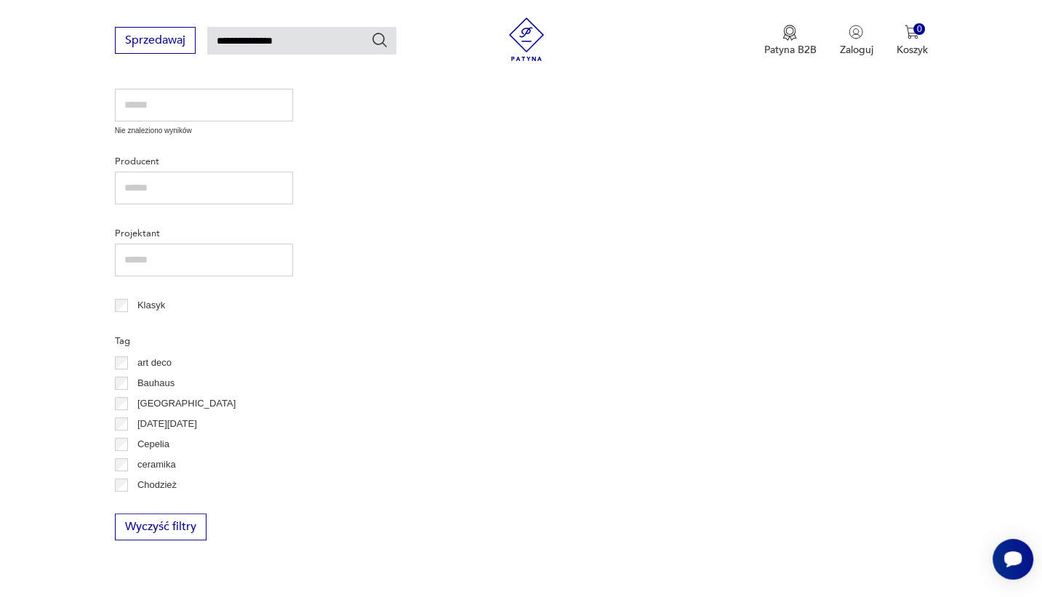
scroll to position [145, 0]
